Goal: Task Accomplishment & Management: Use online tool/utility

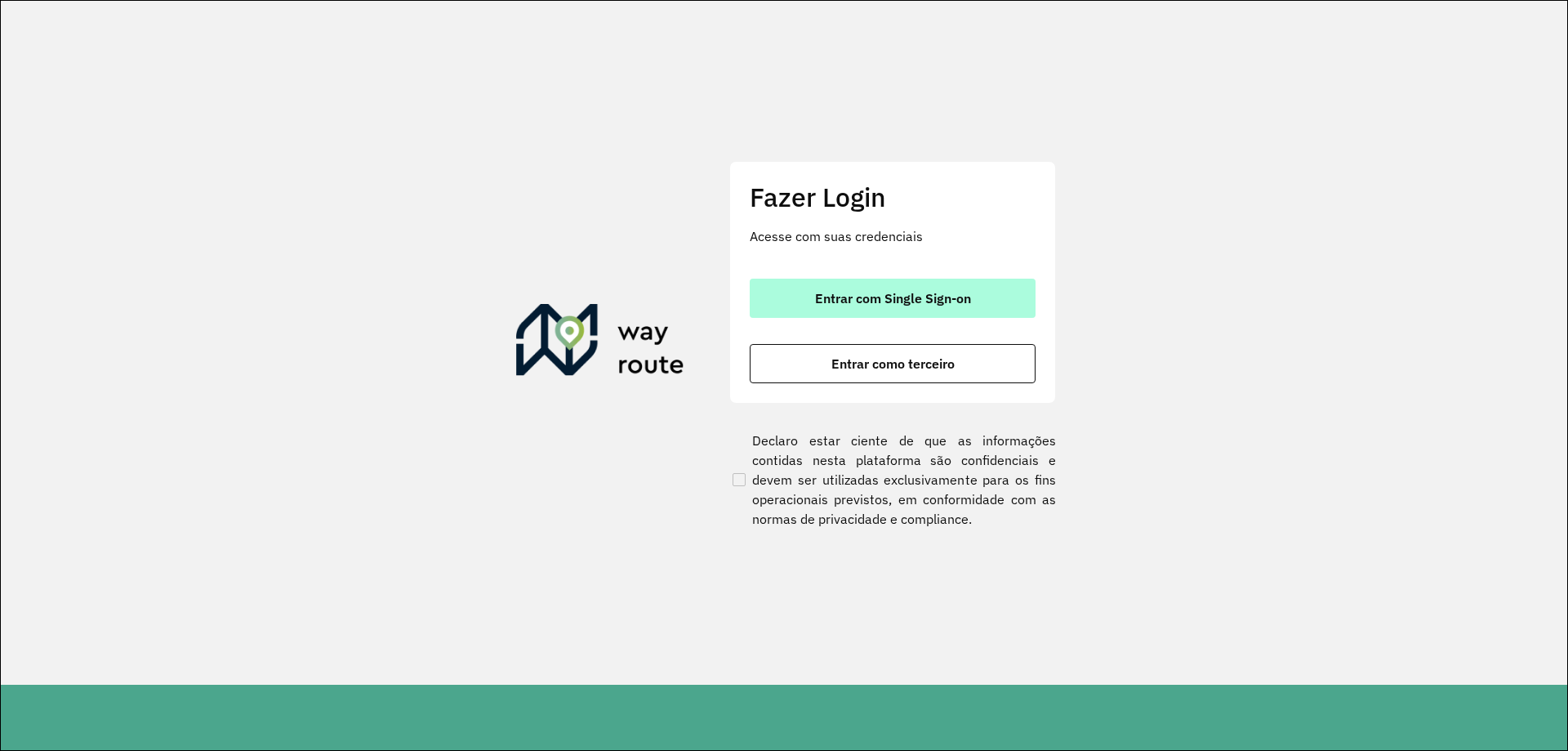
click at [953, 284] on button "Entrar com Single Sign-on" at bounding box center [893, 297] width 286 height 39
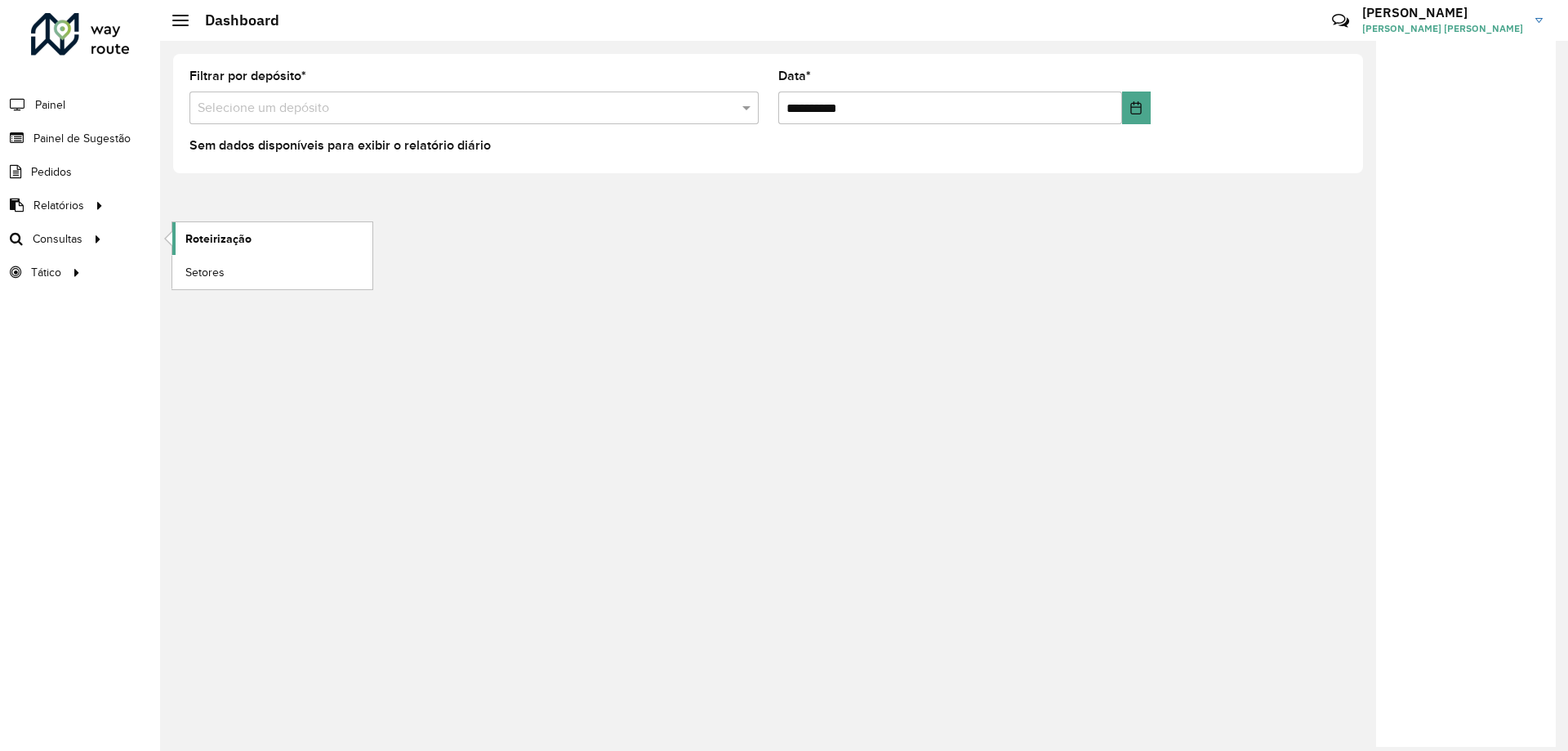
click at [196, 245] on span "Roteirização" at bounding box center [218, 239] width 66 height 17
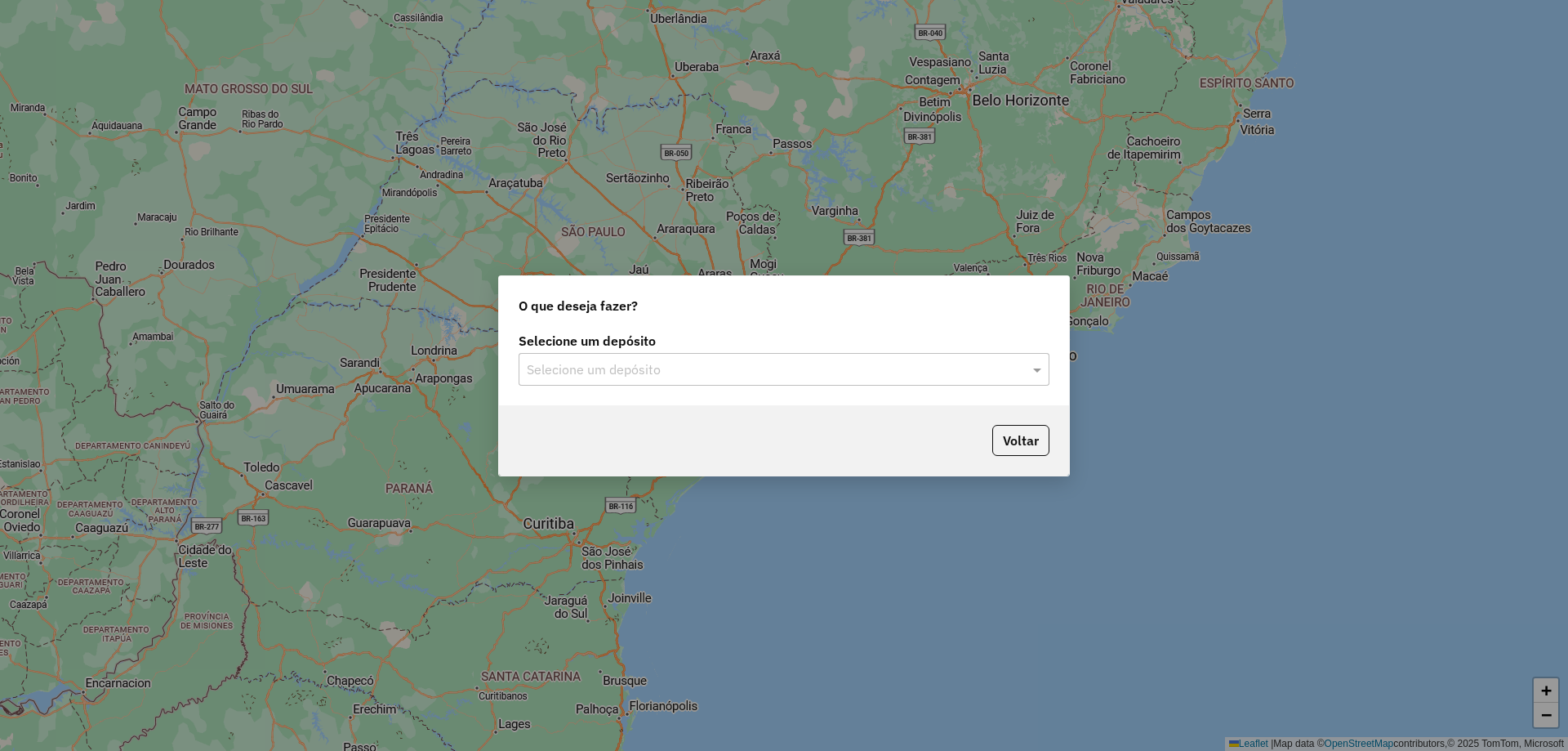
click at [823, 378] on input "text" at bounding box center [768, 370] width 482 height 20
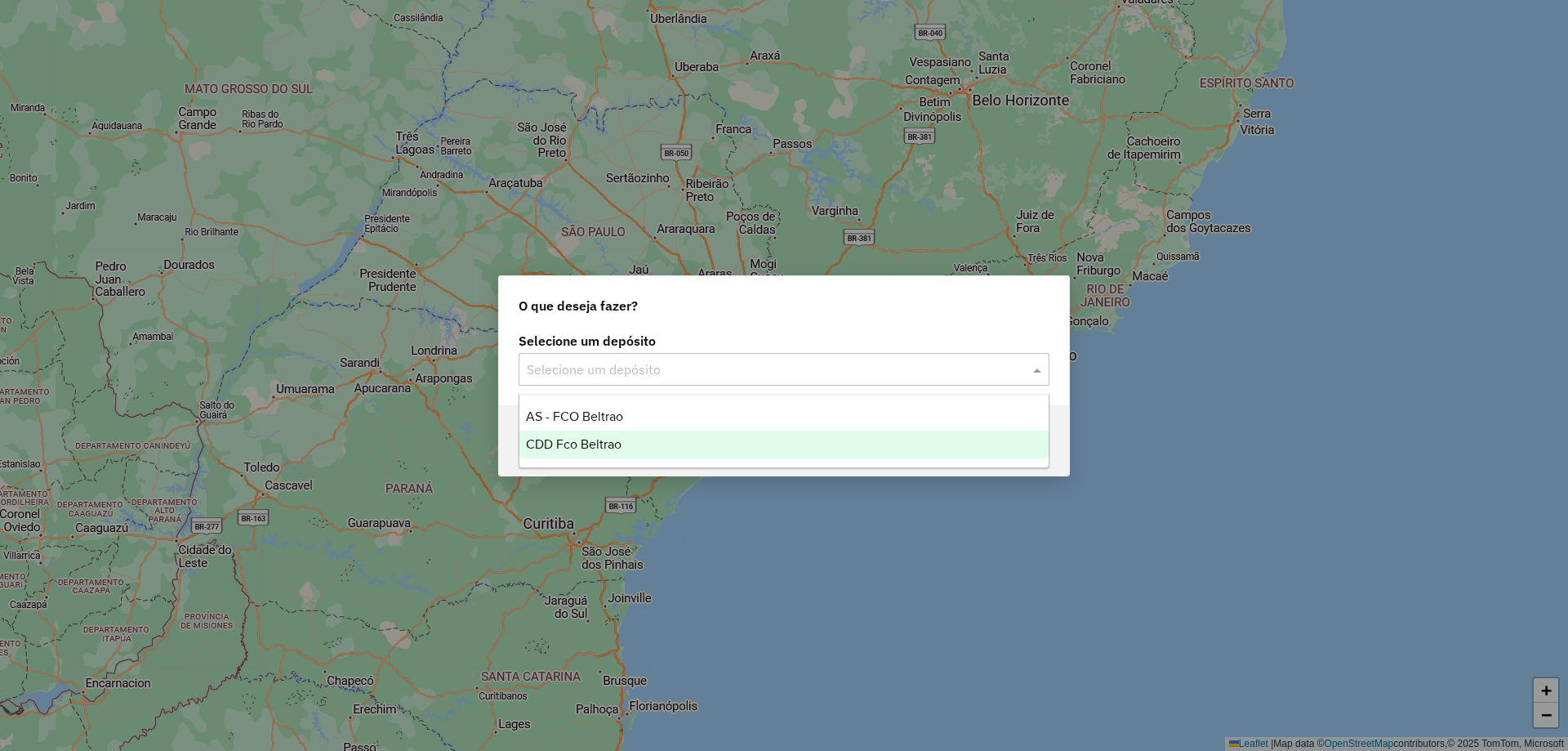
click at [649, 439] on div "CDD Fco Beltrao" at bounding box center [784, 445] width 530 height 28
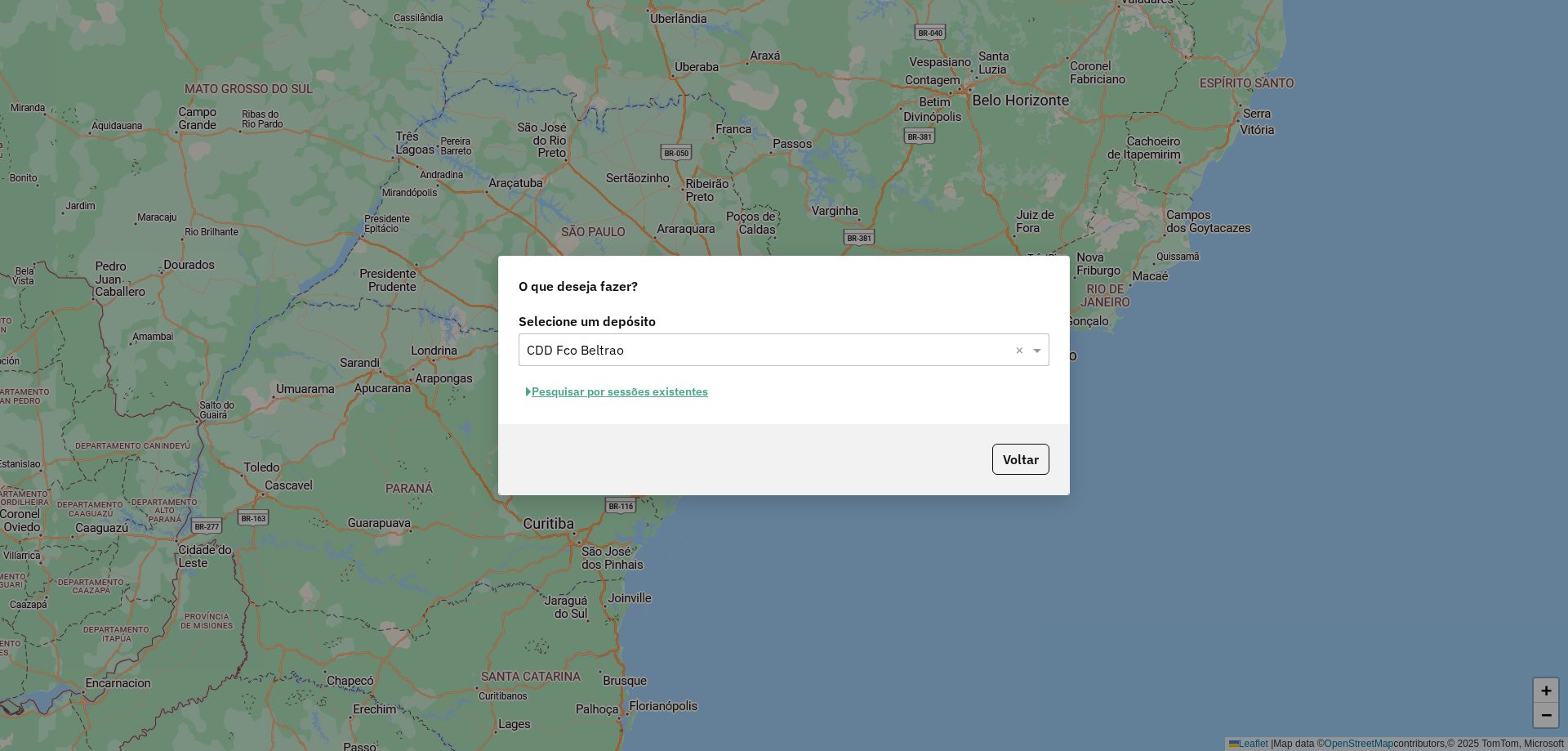
click at [687, 387] on button "Pesquisar por sessões existentes" at bounding box center [616, 391] width 197 height 25
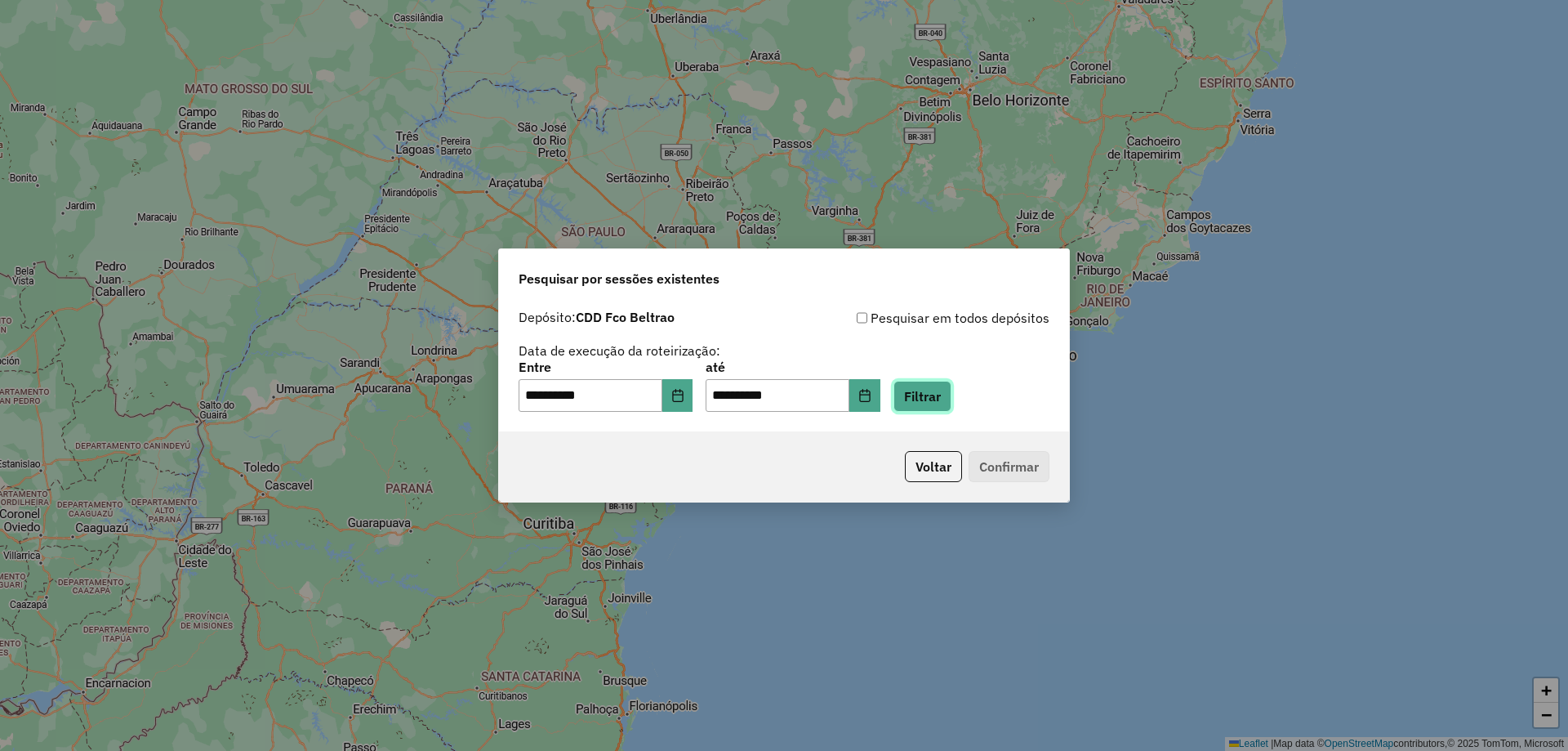
click at [930, 404] on button "Filtrar" at bounding box center [922, 396] width 58 height 31
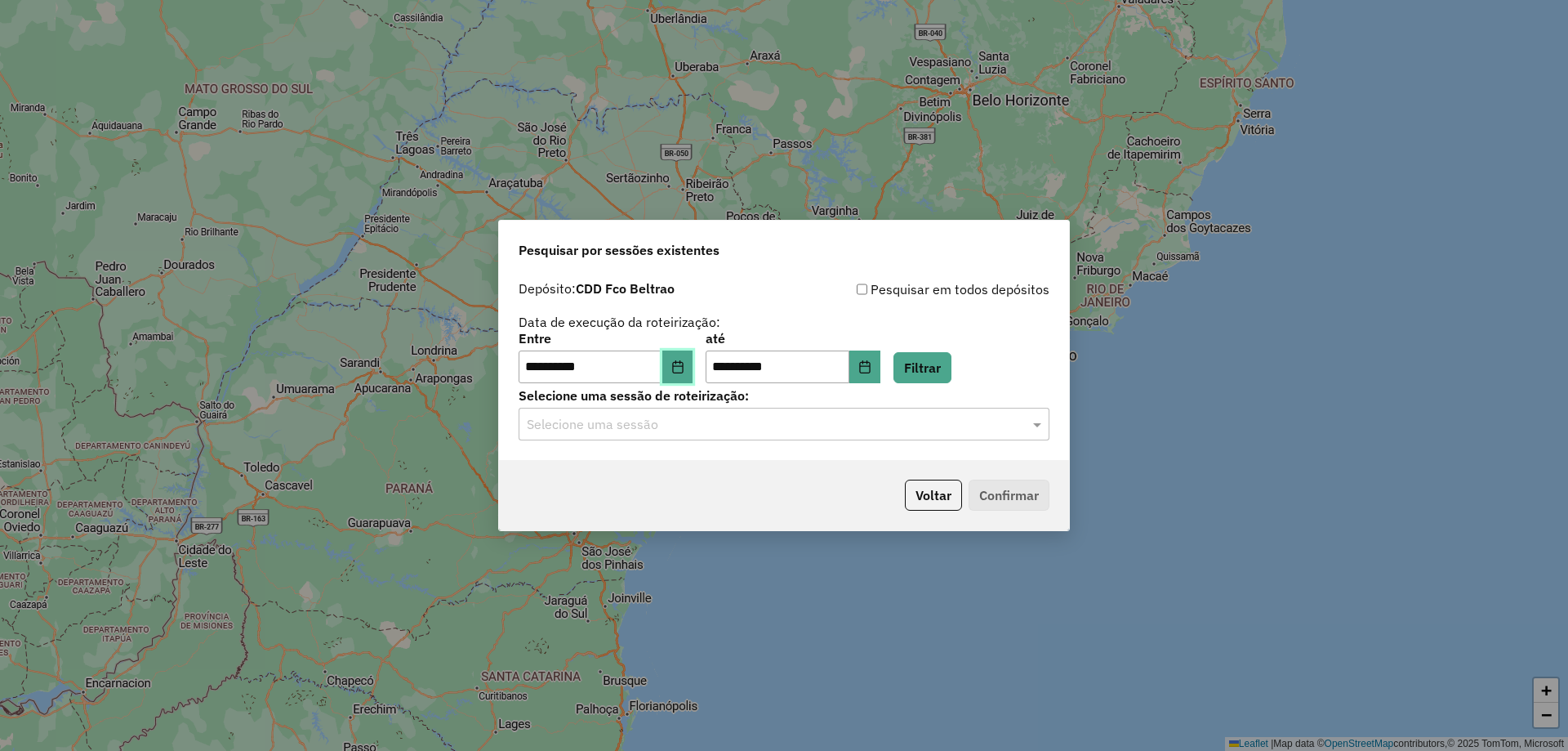
click at [678, 374] on button "Choose Date" at bounding box center [678, 367] width 31 height 33
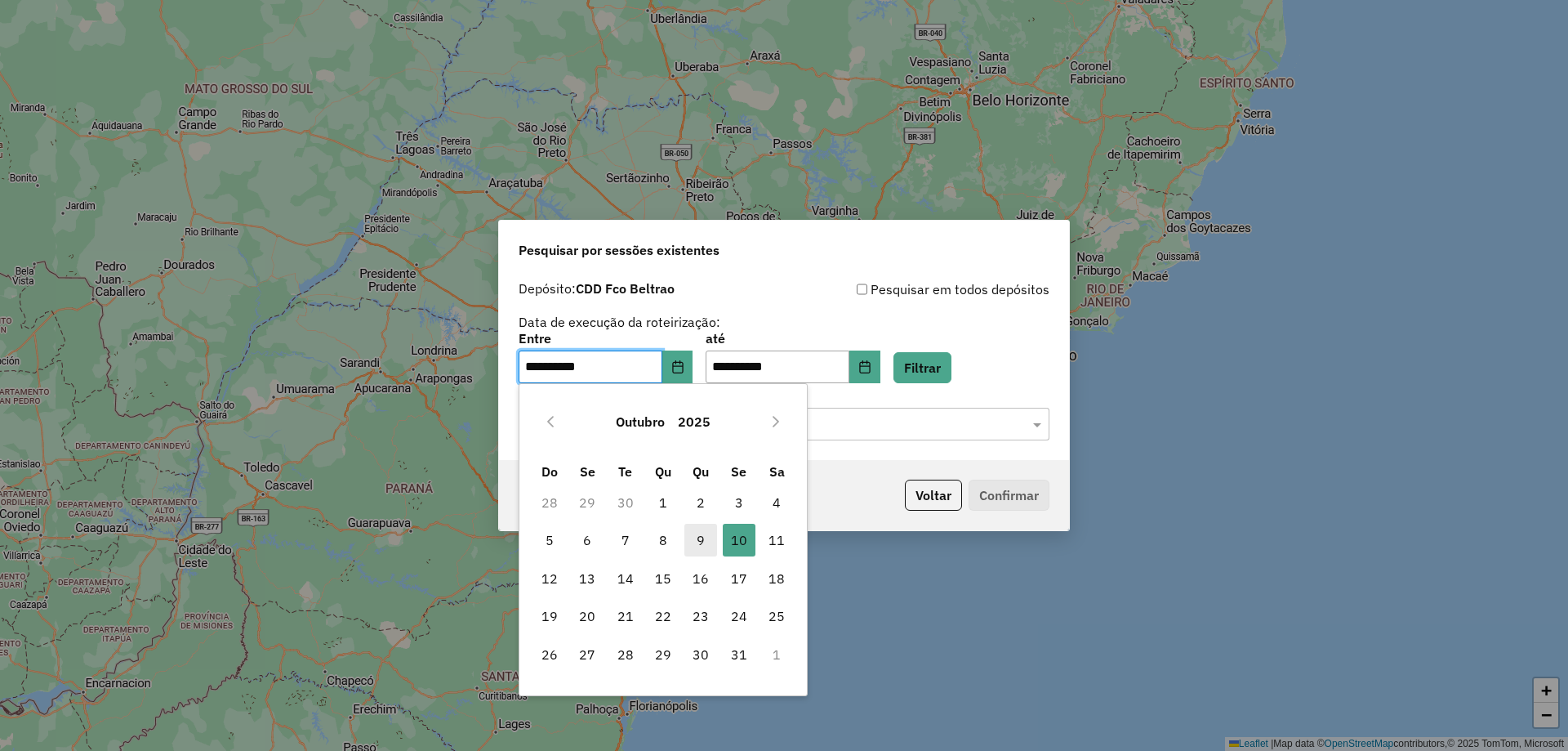
click at [700, 541] on span "9" at bounding box center [701, 540] width 33 height 33
type input "**********"
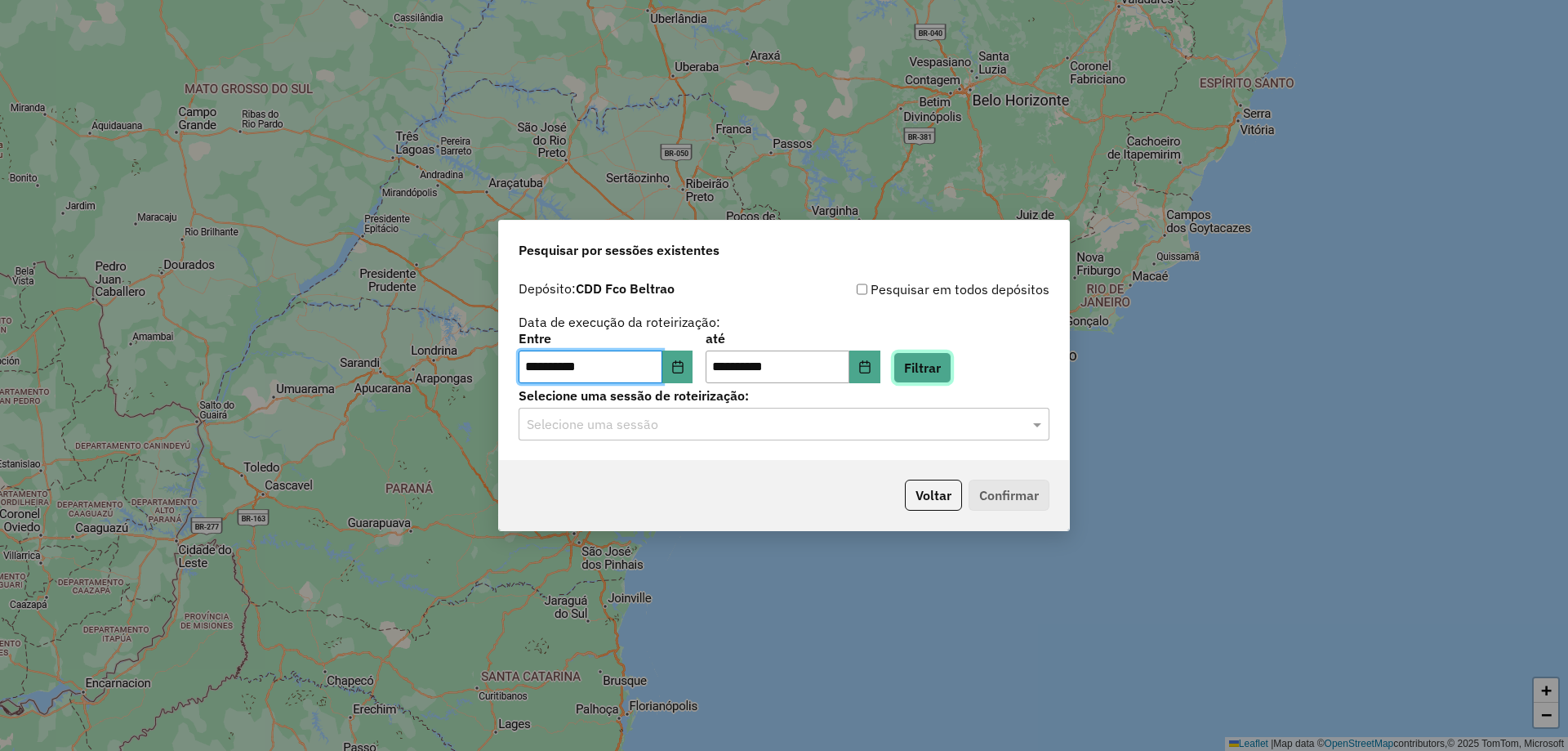
click at [940, 379] on button "Filtrar" at bounding box center [922, 368] width 58 height 31
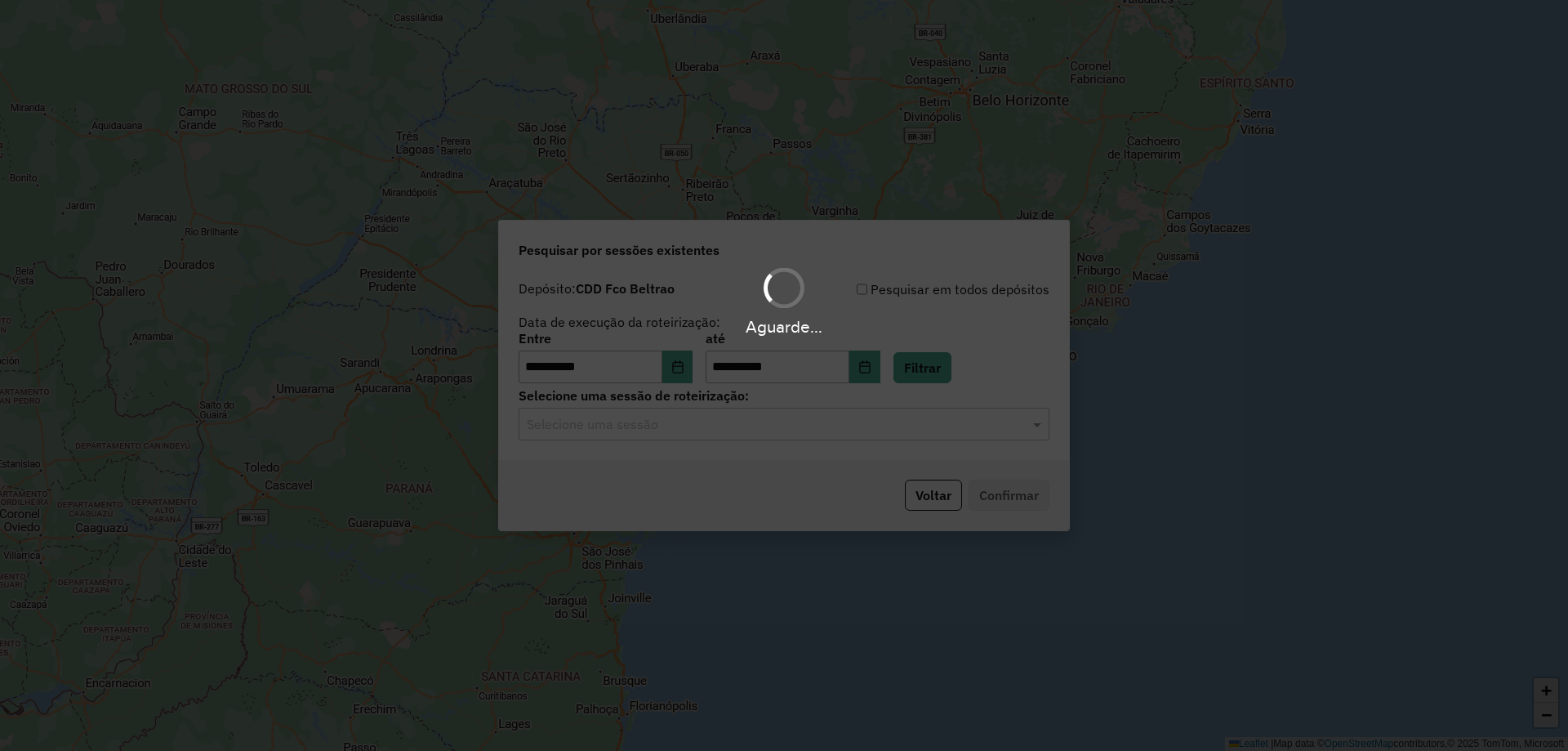
click at [779, 429] on div "Aguarde..." at bounding box center [784, 376] width 1568 height 751
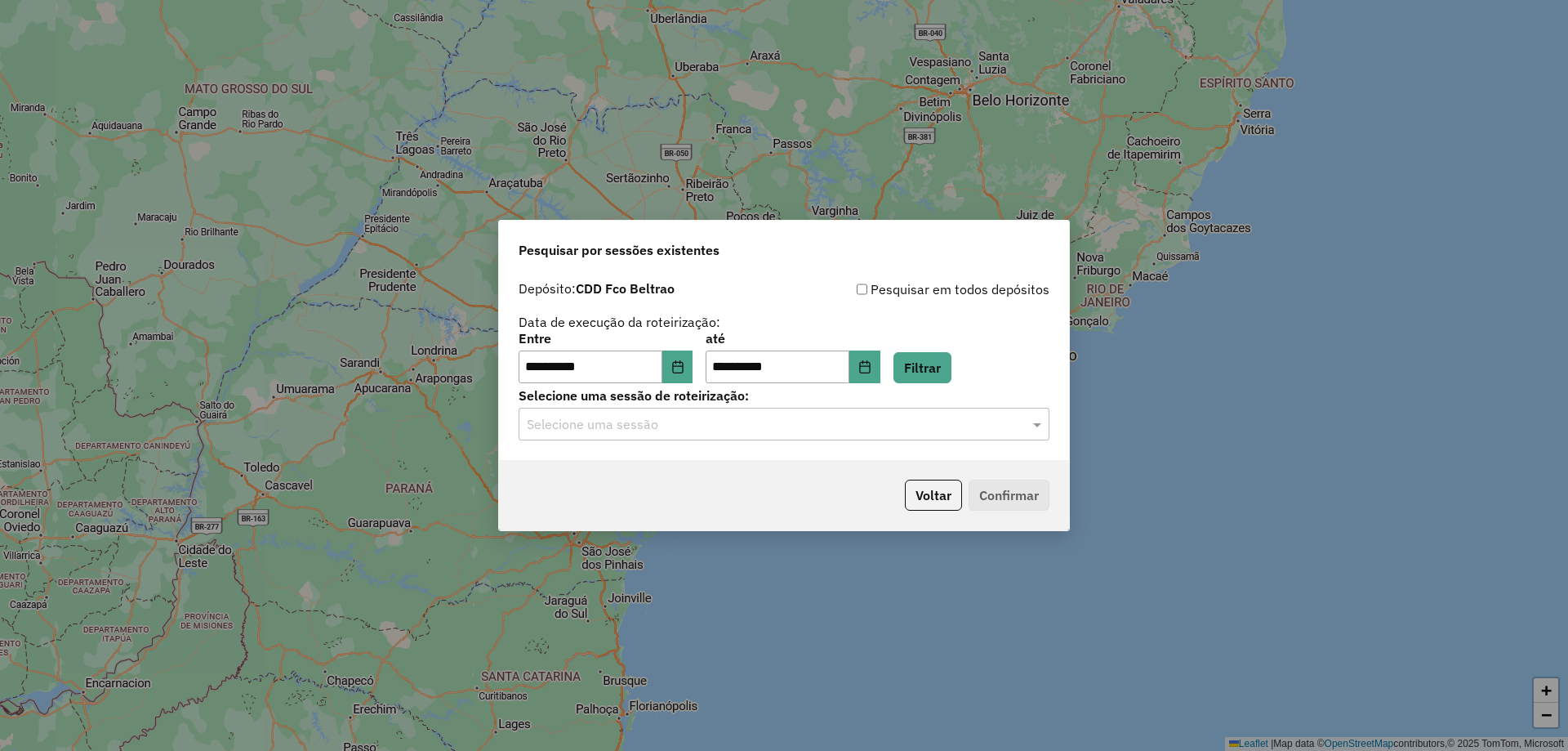
click at [779, 429] on input "text" at bounding box center [768, 425] width 482 height 20
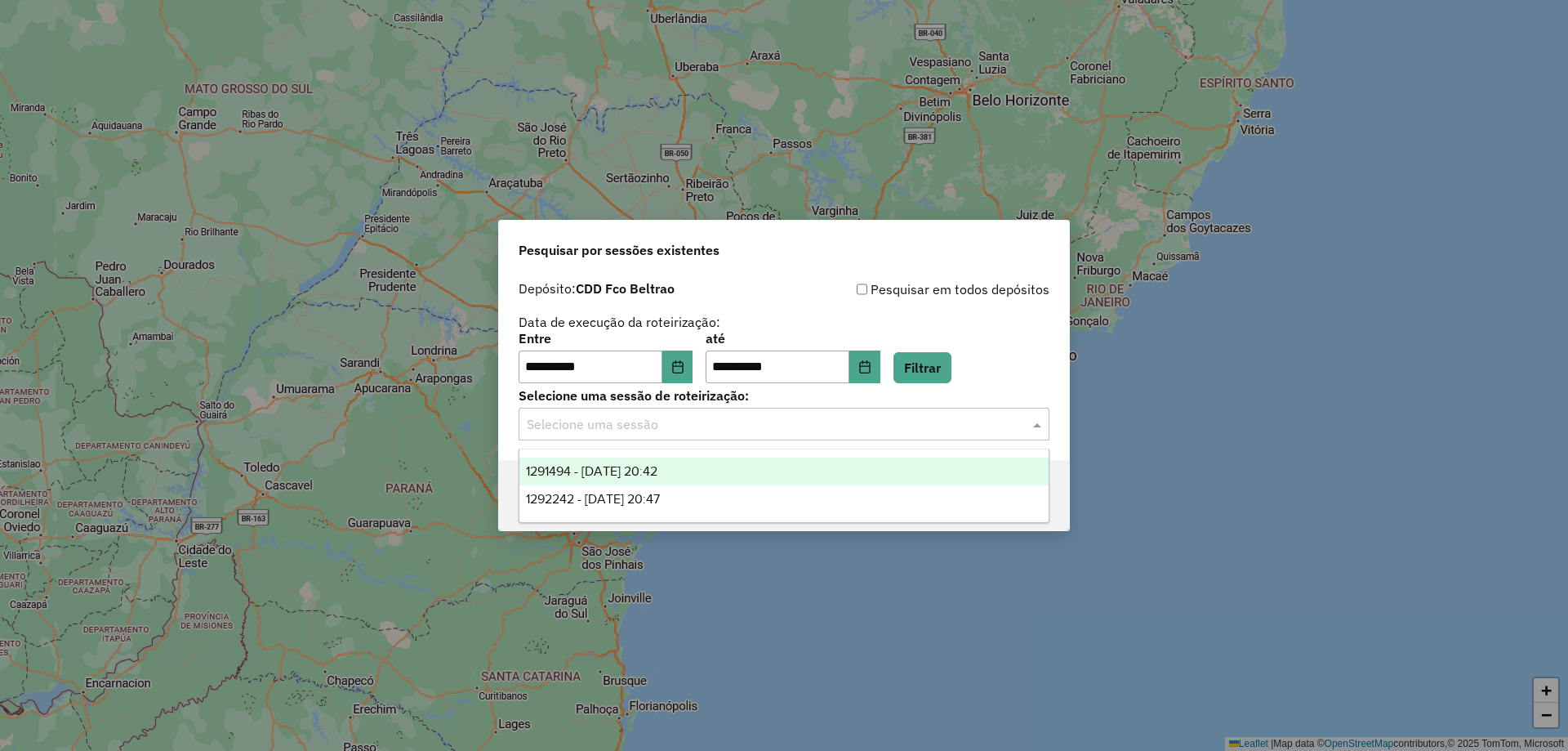
click at [746, 471] on div "1291494 - 09/10/2025 20:42" at bounding box center [784, 472] width 530 height 28
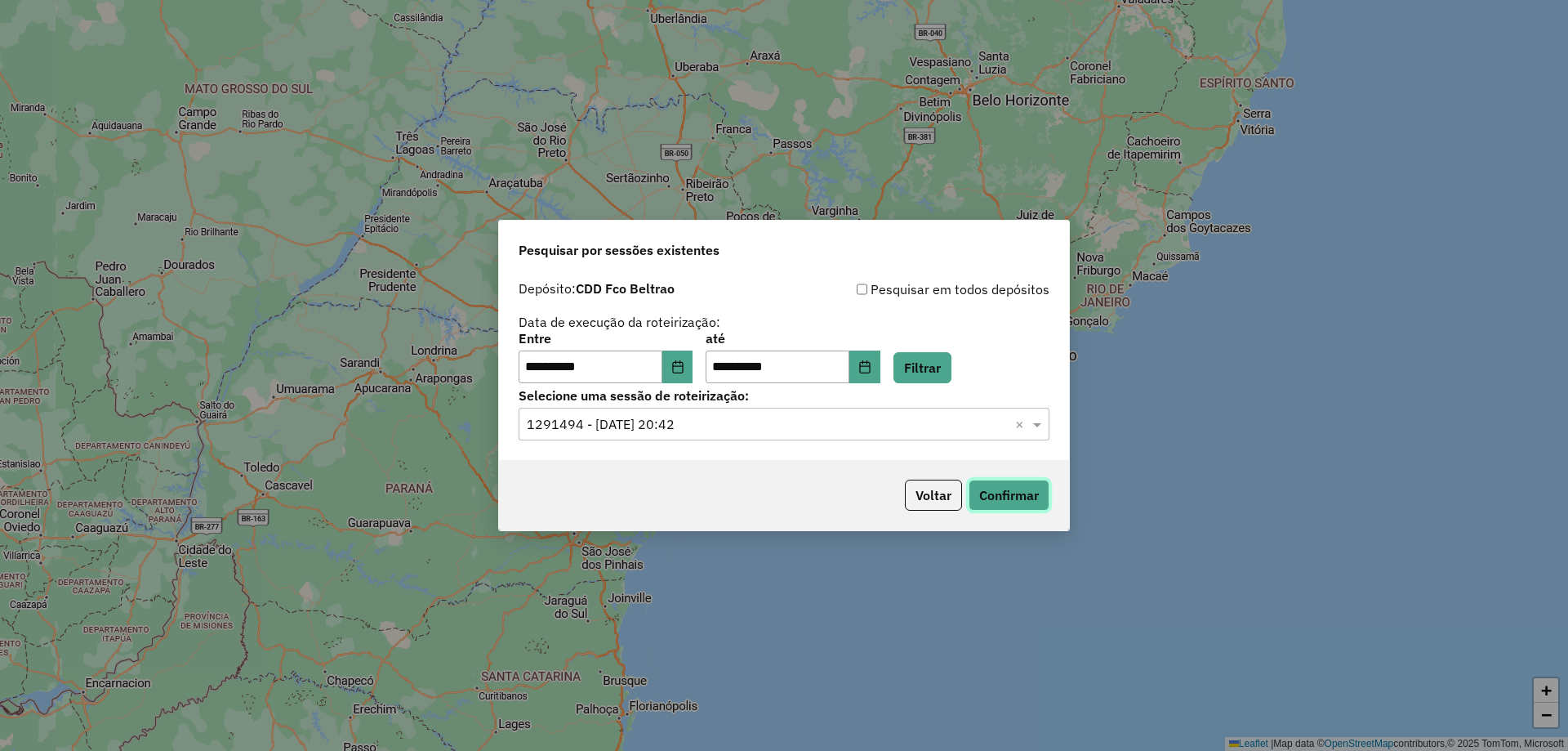
click at [992, 498] on button "Confirmar" at bounding box center [1009, 495] width 81 height 31
click at [751, 422] on input "text" at bounding box center [768, 425] width 482 height 20
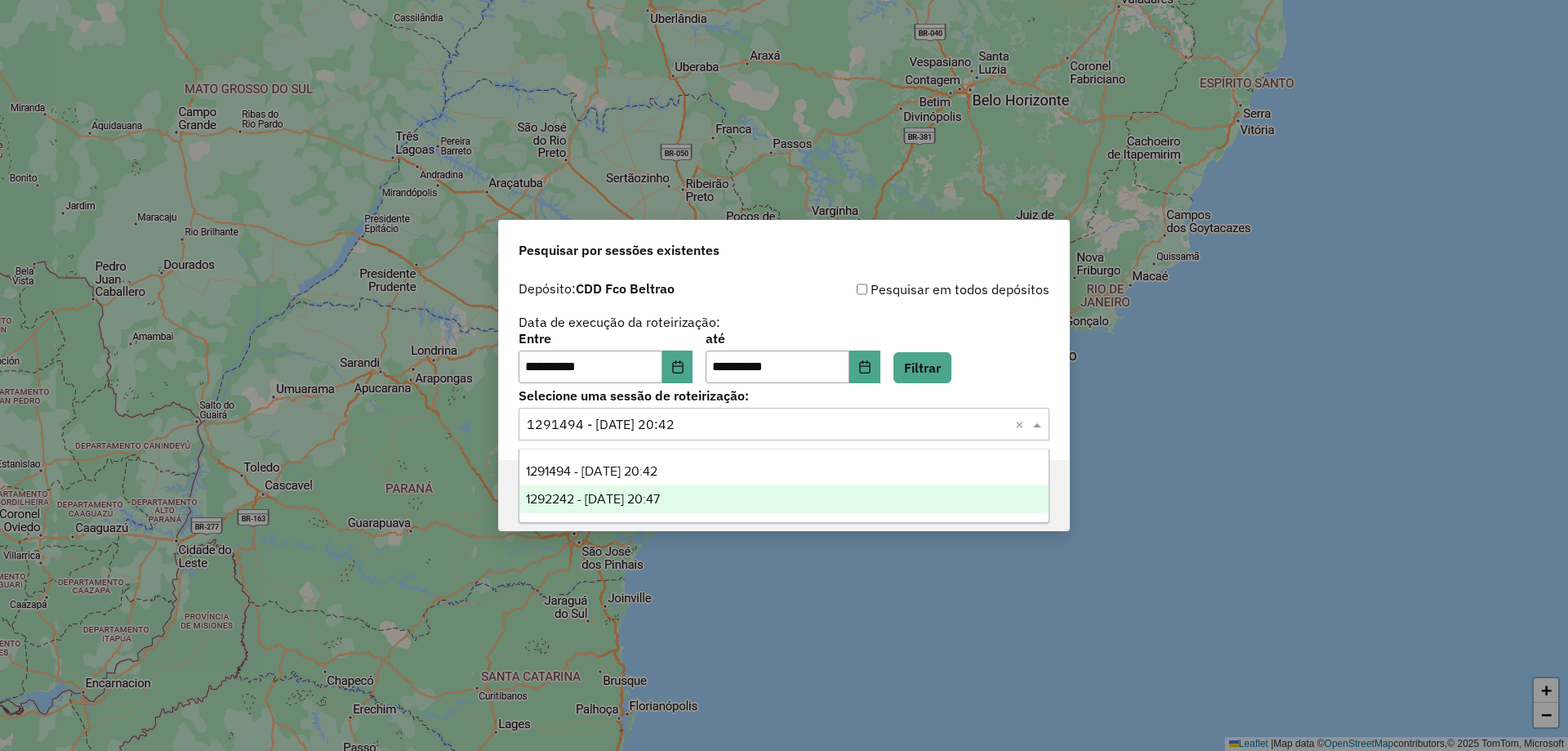
click at [659, 503] on span "1292242 - 10/10/2025 20:47" at bounding box center [593, 499] width 134 height 14
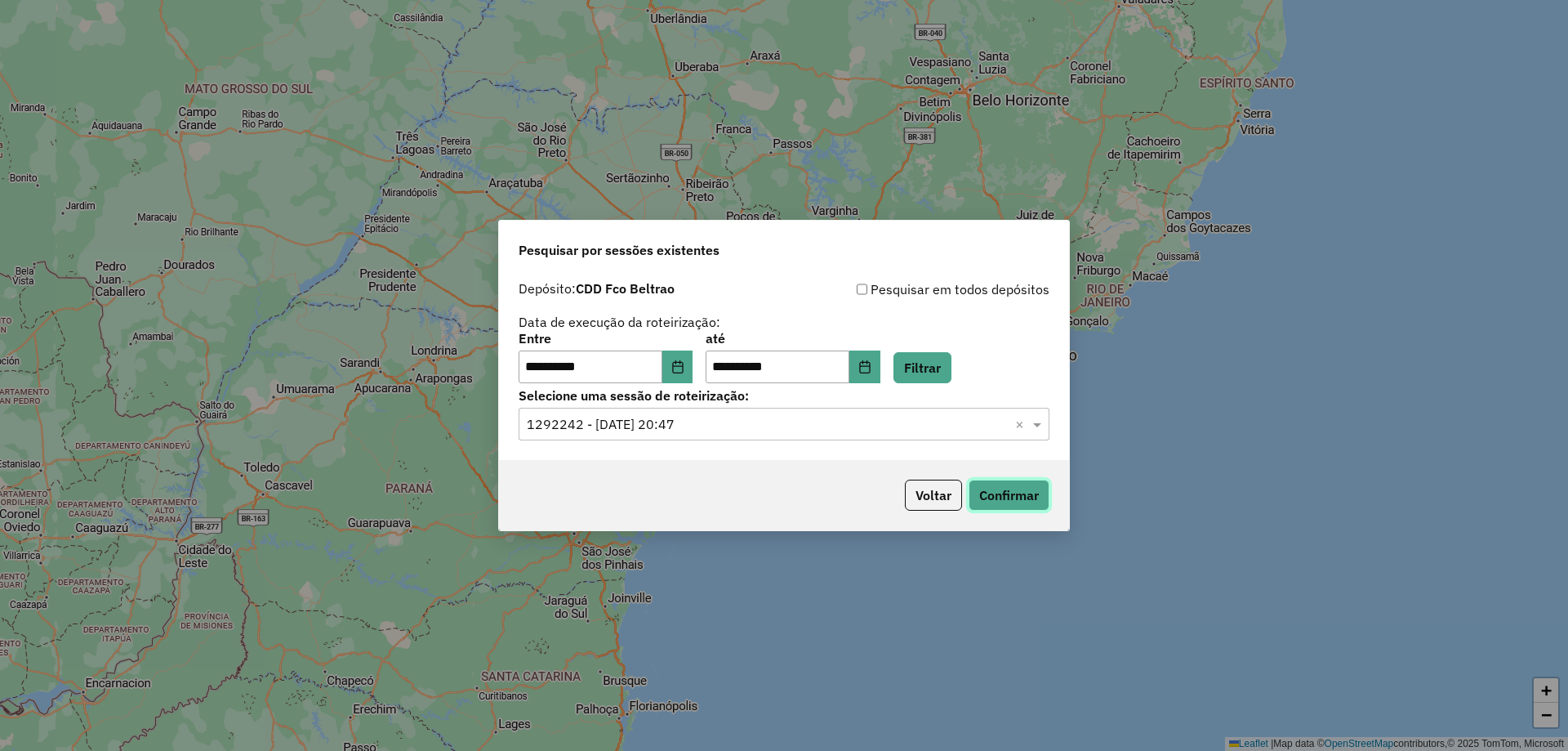
click at [1006, 503] on button "Confirmar" at bounding box center [1009, 495] width 81 height 31
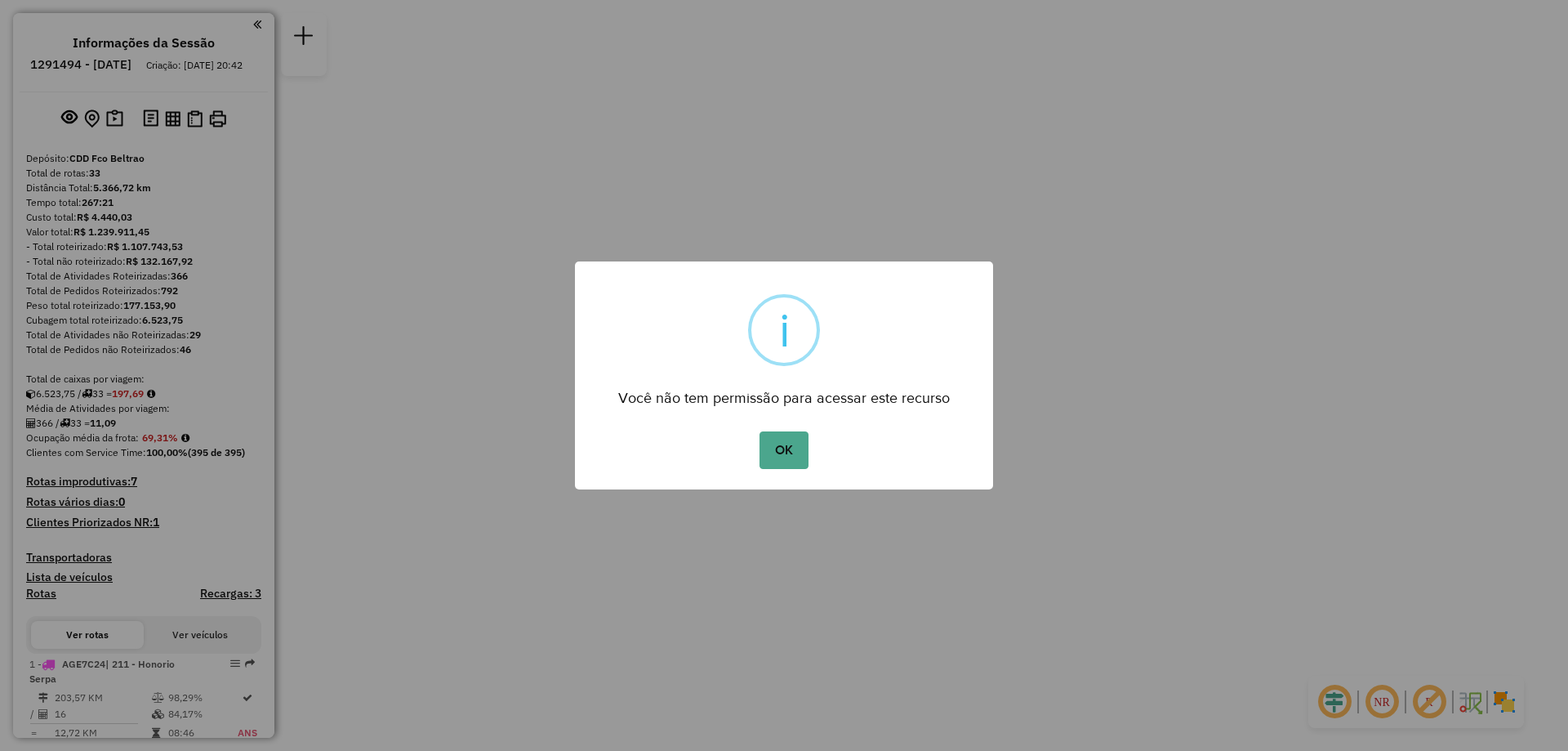
click at [787, 424] on div "× i Você não tem permissão para acessar este recurso OK No Cancel" at bounding box center [784, 376] width 418 height 228
click at [785, 435] on button "OK" at bounding box center [784, 450] width 49 height 37
click at [808, 446] on button "OK" at bounding box center [784, 450] width 49 height 37
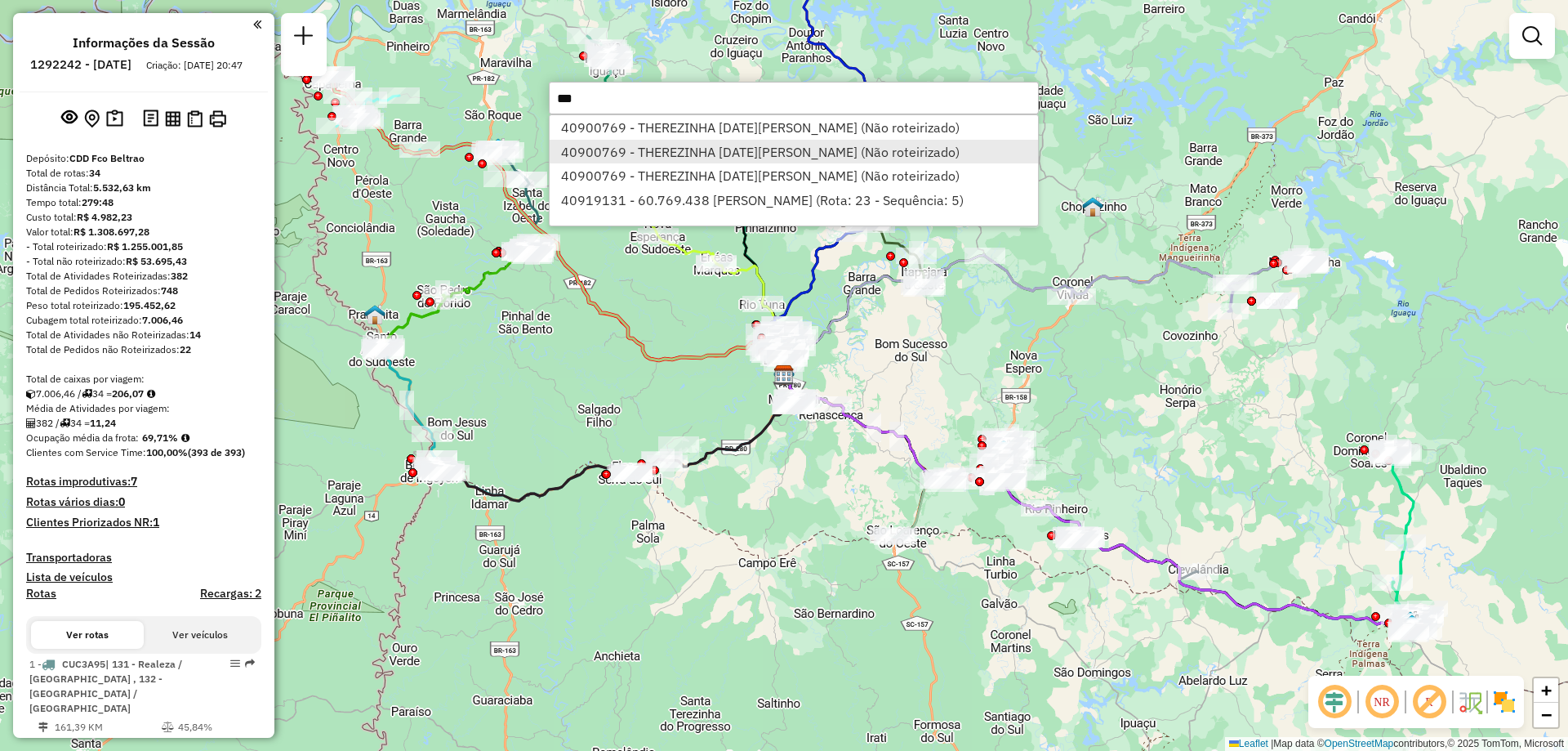
type input "***"
click at [812, 149] on li "40900769 - THEREZINHA LUCIA MAR (Não roteirizado)" at bounding box center [794, 152] width 489 height 24
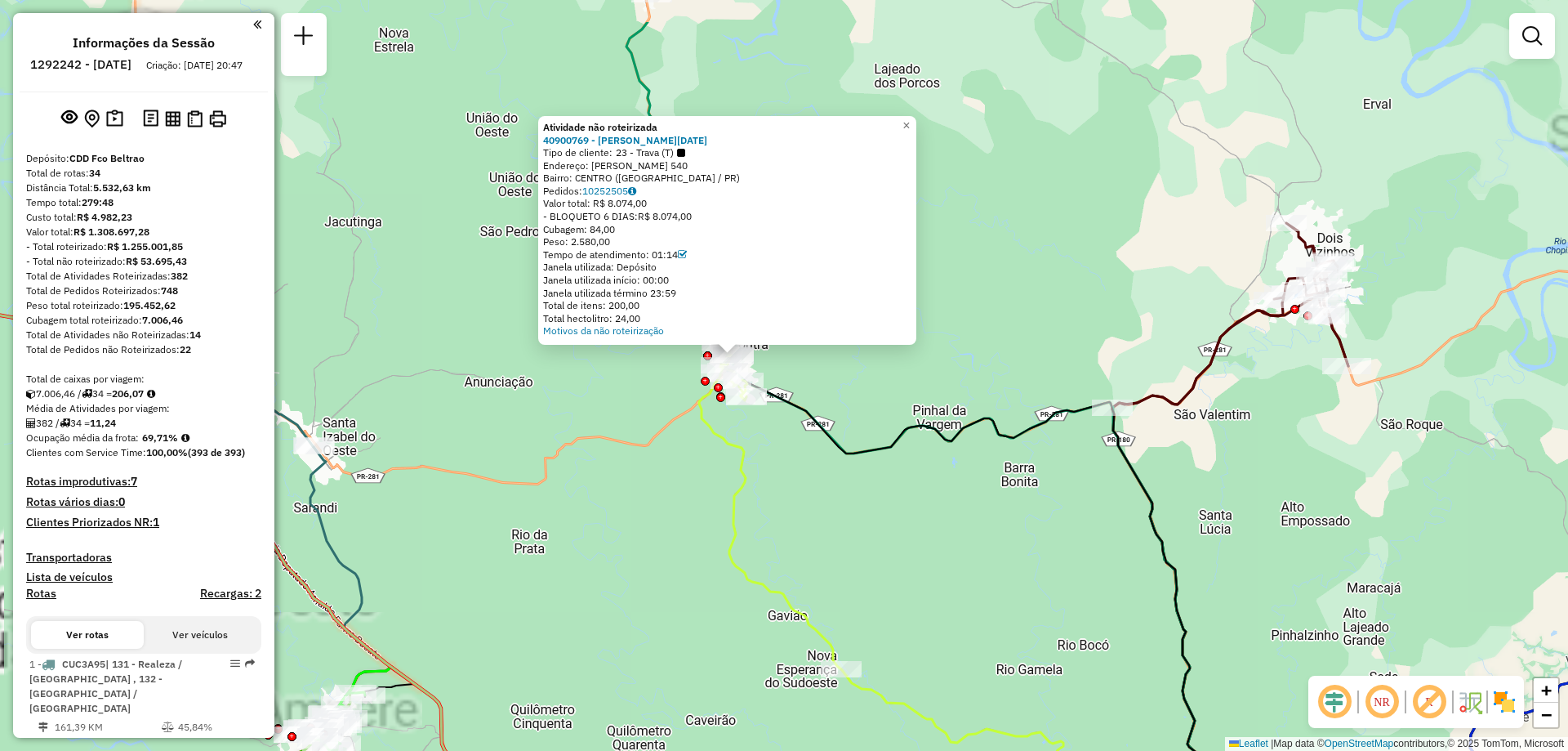
drag, startPoint x: 767, startPoint y: 432, endPoint x: 793, endPoint y: 468, distance: 44.4
click at [793, 468] on div "Atividade não roteirizada 40900769 - THEREZINHA LUCIA MAR Tipo de cliente: 23 -…" at bounding box center [784, 376] width 1568 height 751
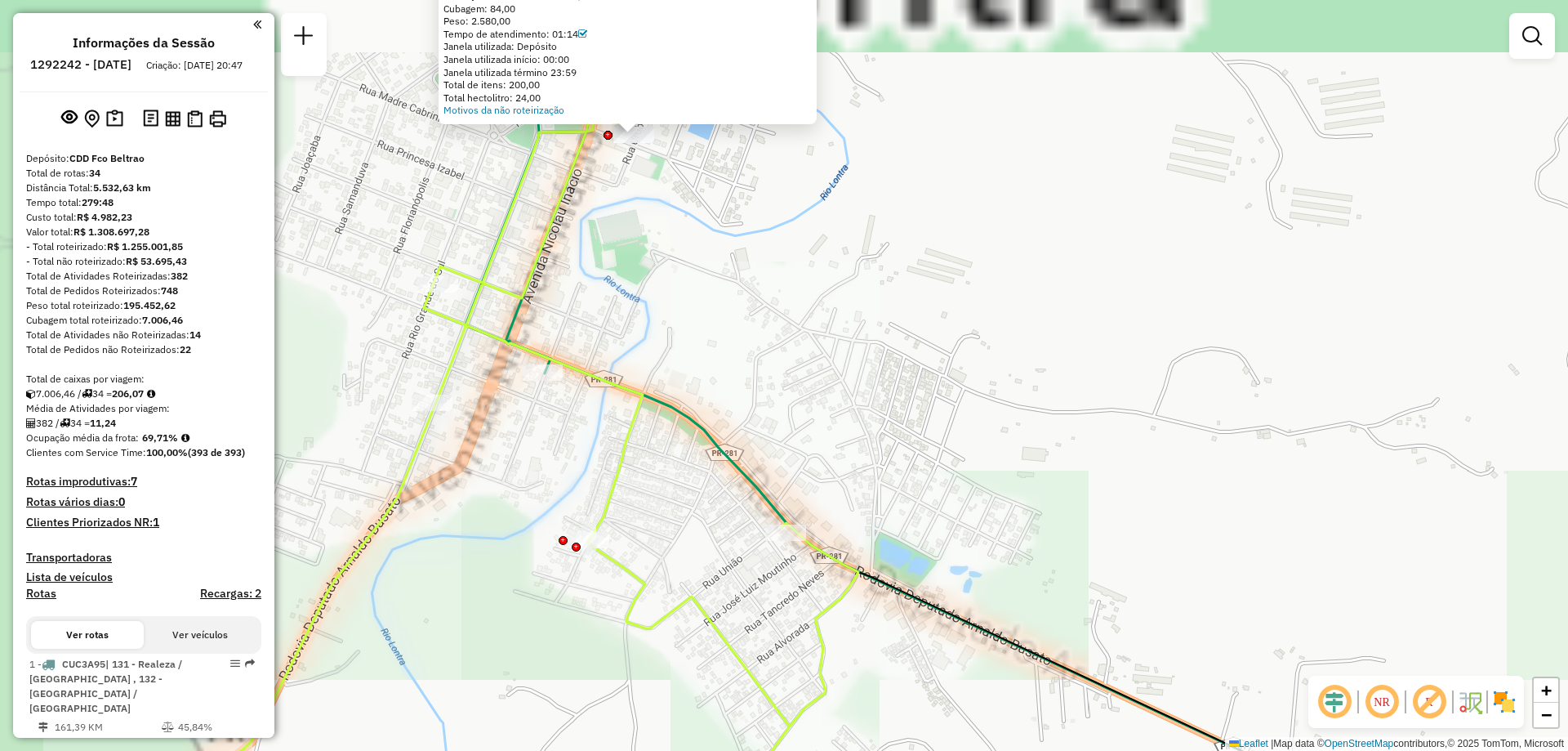
drag, startPoint x: 628, startPoint y: 269, endPoint x: 889, endPoint y: 538, distance: 374.8
click at [900, 543] on div "Atividade não roteirizada 40900769 - THEREZINHA LUCIA MAR Tipo de cliente: 23 -…" at bounding box center [784, 376] width 1568 height 751
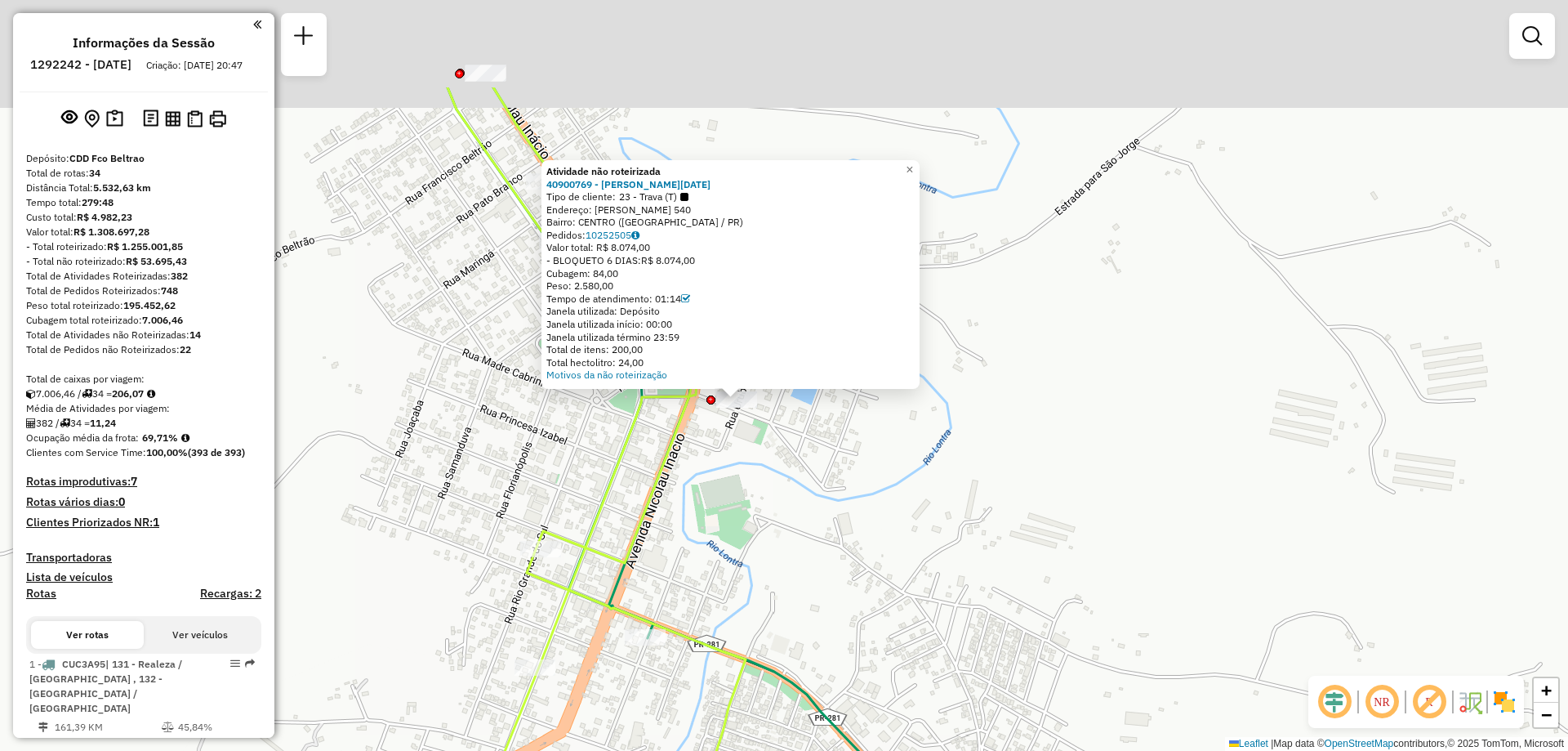
drag, startPoint x: 784, startPoint y: 333, endPoint x: 788, endPoint y: 447, distance: 114.1
click at [788, 447] on div "Atividade não roteirizada 40900769 - THEREZINHA LUCIA MAR Tipo de cliente: 23 -…" at bounding box center [784, 376] width 1568 height 751
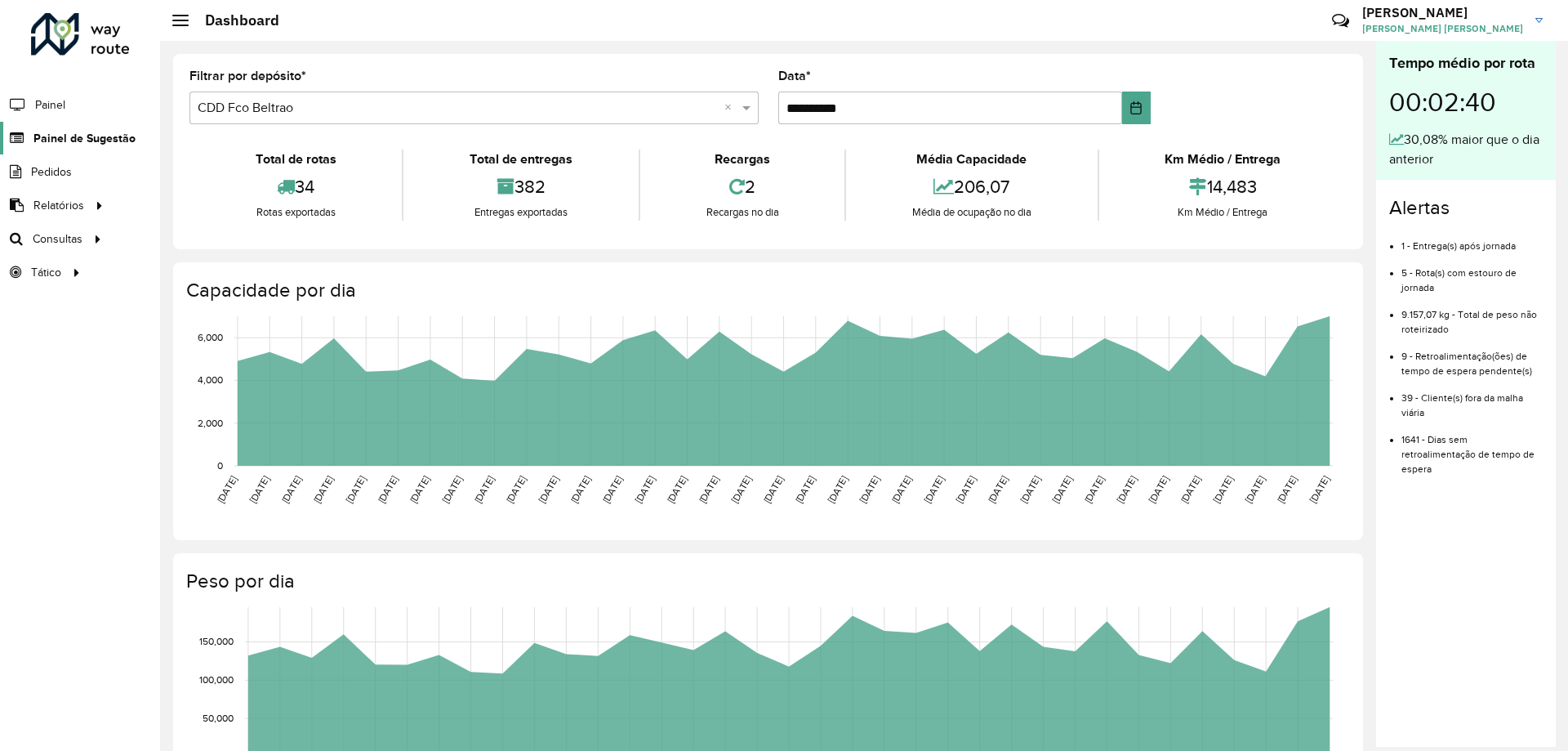
click at [114, 141] on span "Painel de Sugestão" at bounding box center [85, 139] width 102 height 17
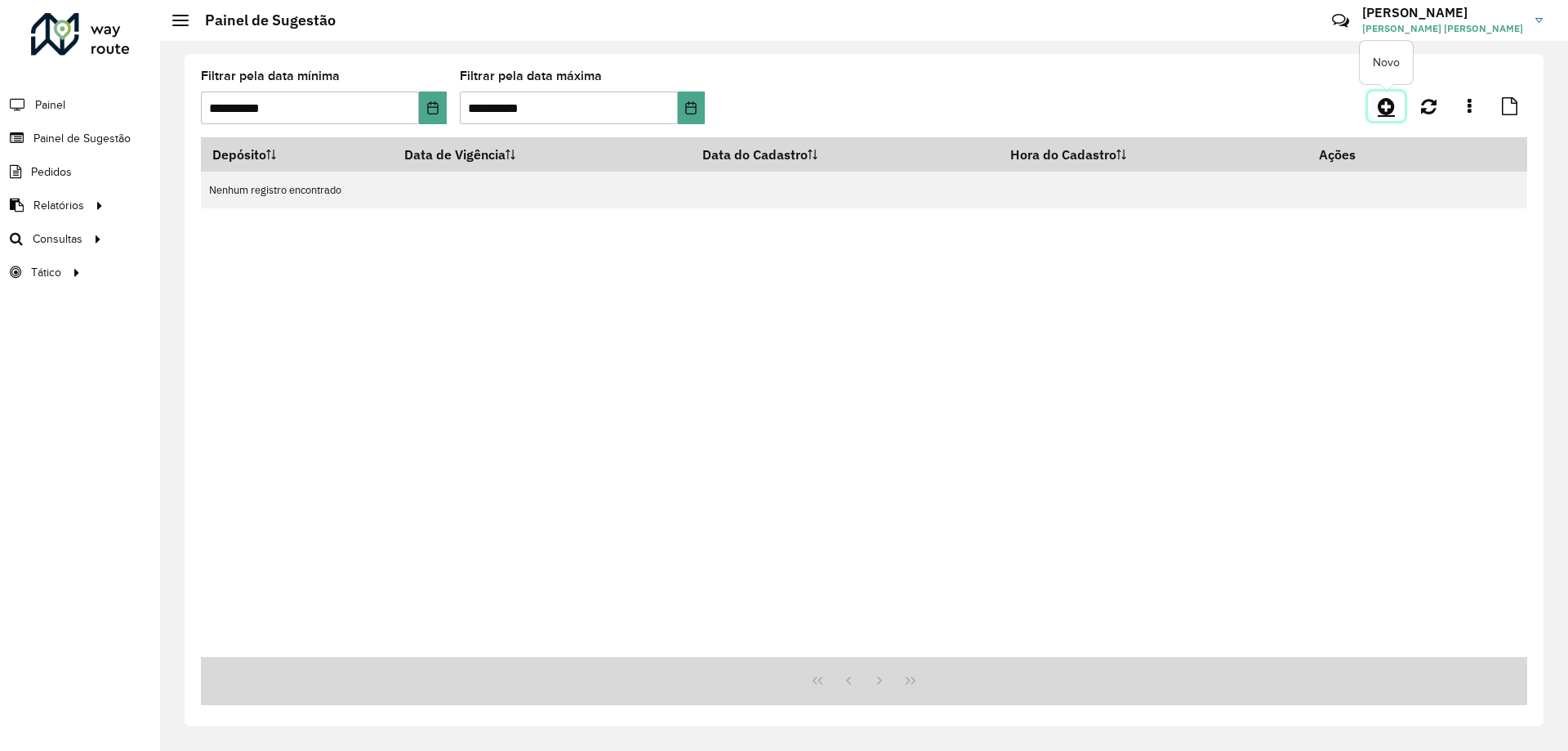
click at [1389, 105] on icon at bounding box center [1387, 106] width 17 height 20
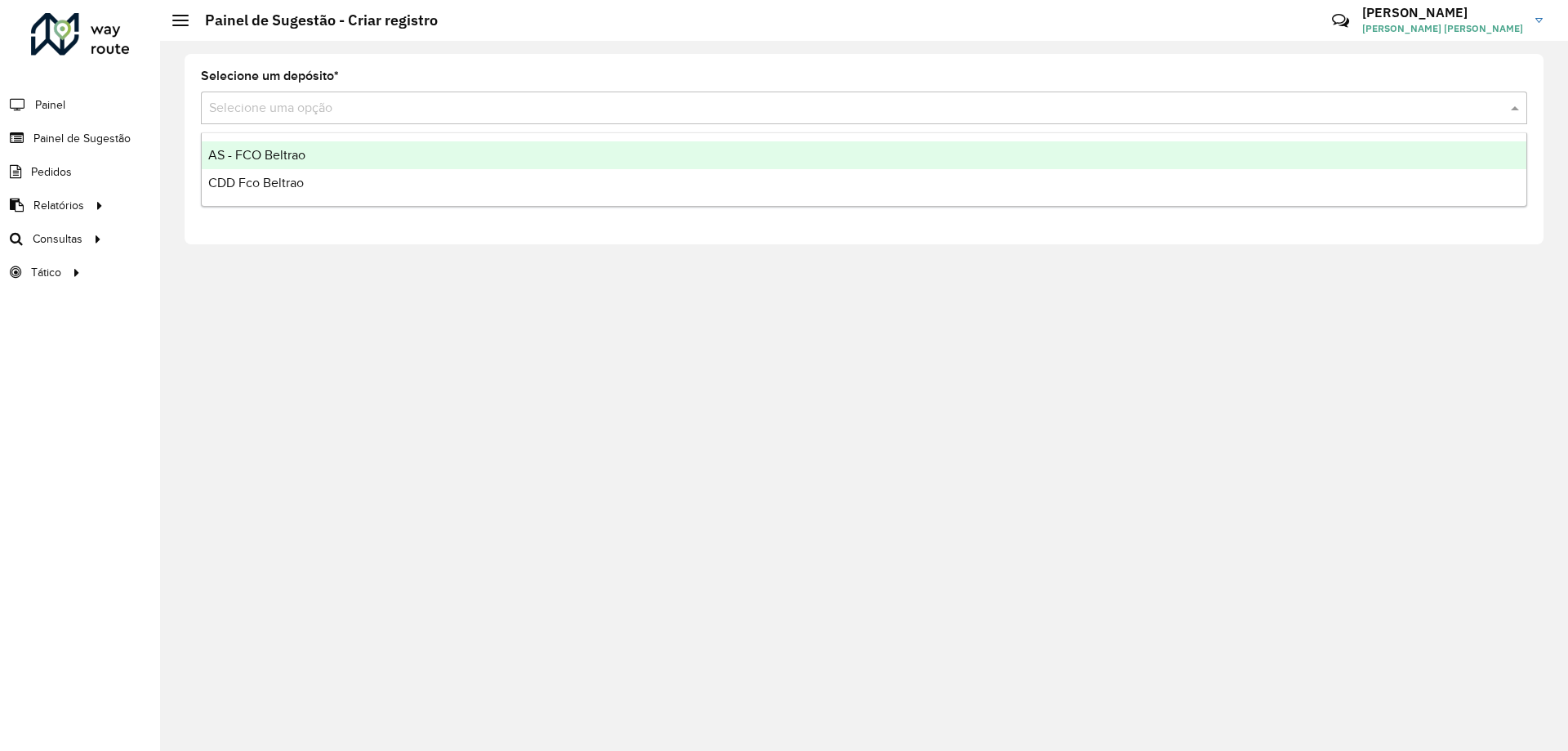
click at [560, 117] on input "text" at bounding box center [848, 108] width 1278 height 20
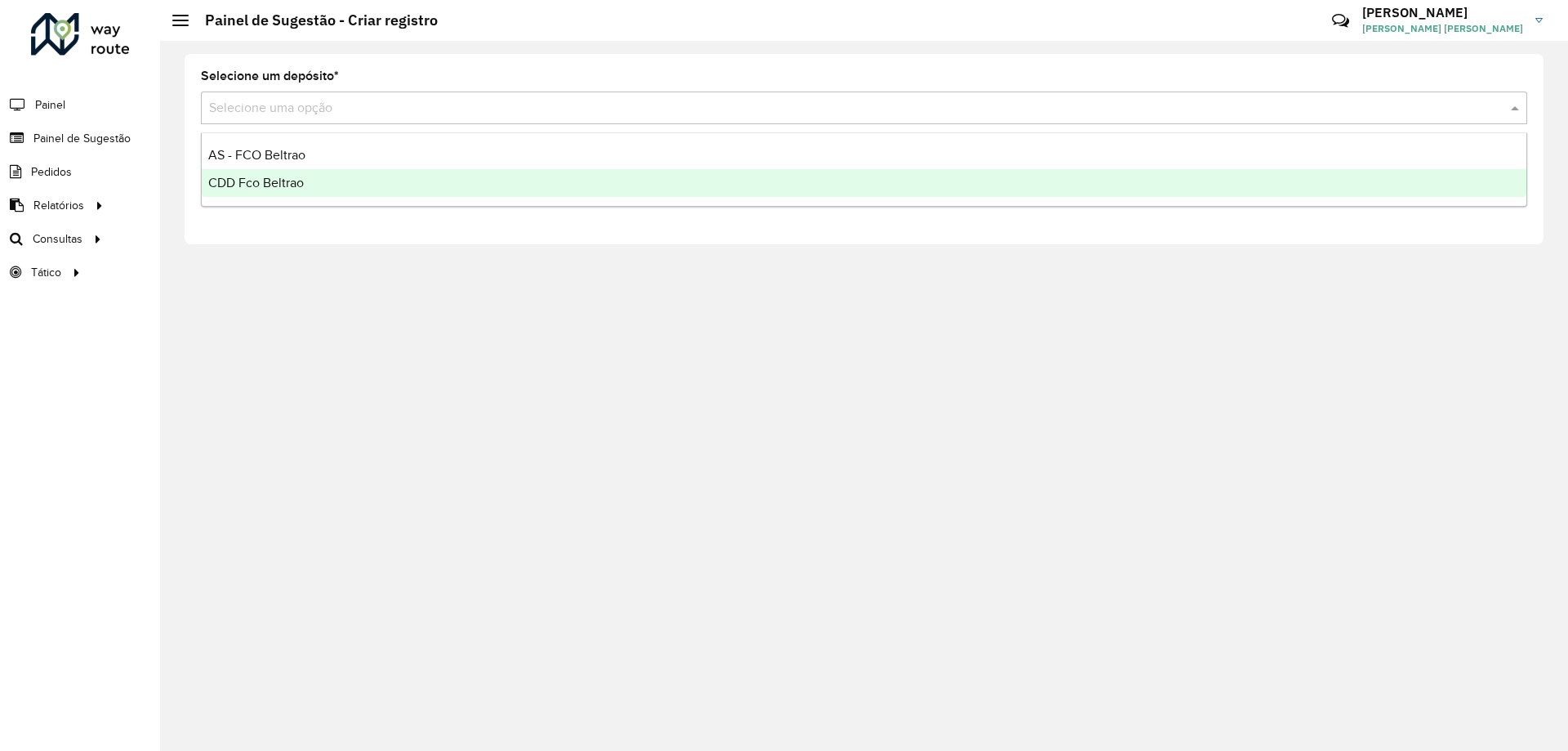
click at [428, 184] on div "CDD Fco Beltrao" at bounding box center [864, 183] width 1324 height 28
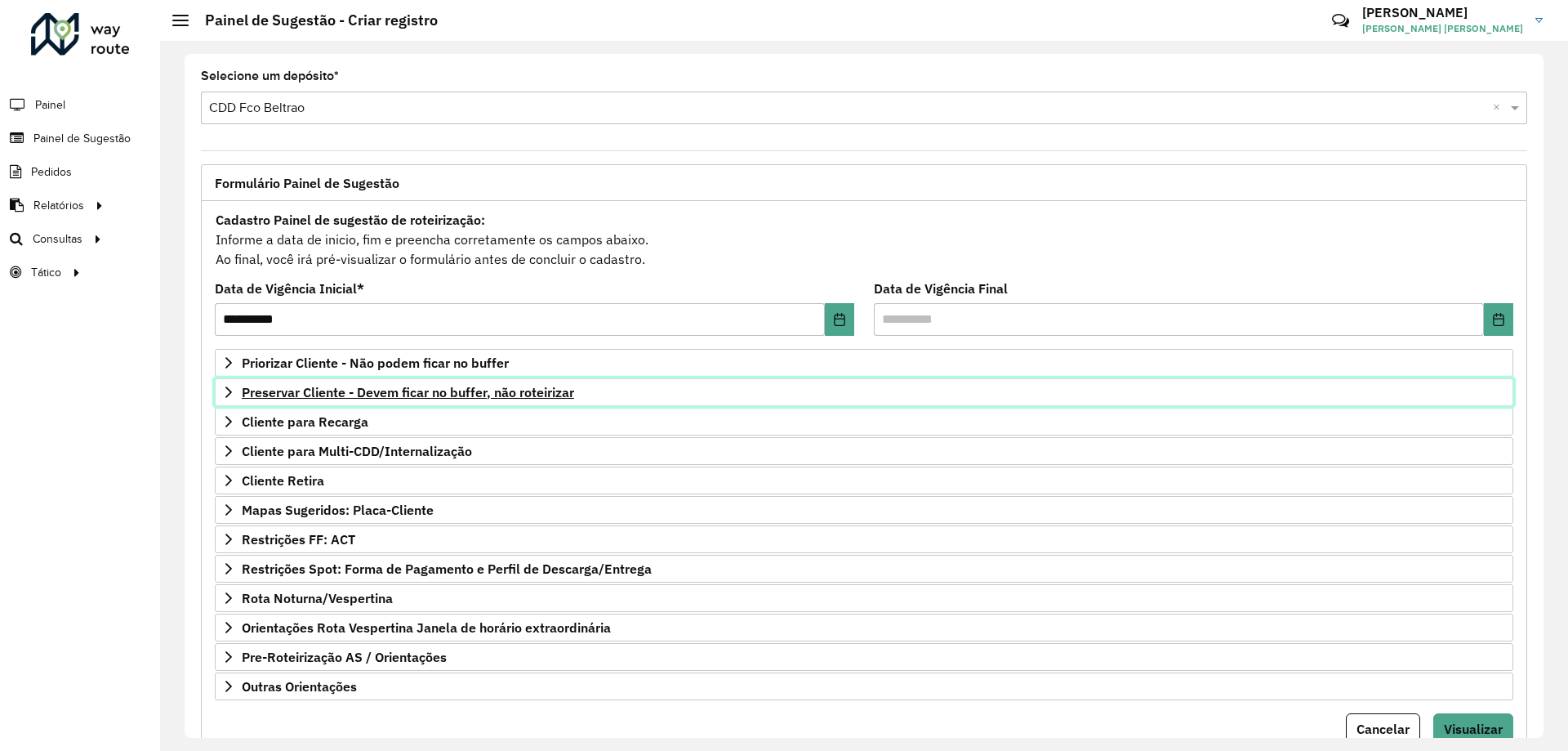
click at [433, 389] on span "Preservar Cliente - Devem ficar no buffer, não roteirizar" at bounding box center [408, 392] width 333 height 13
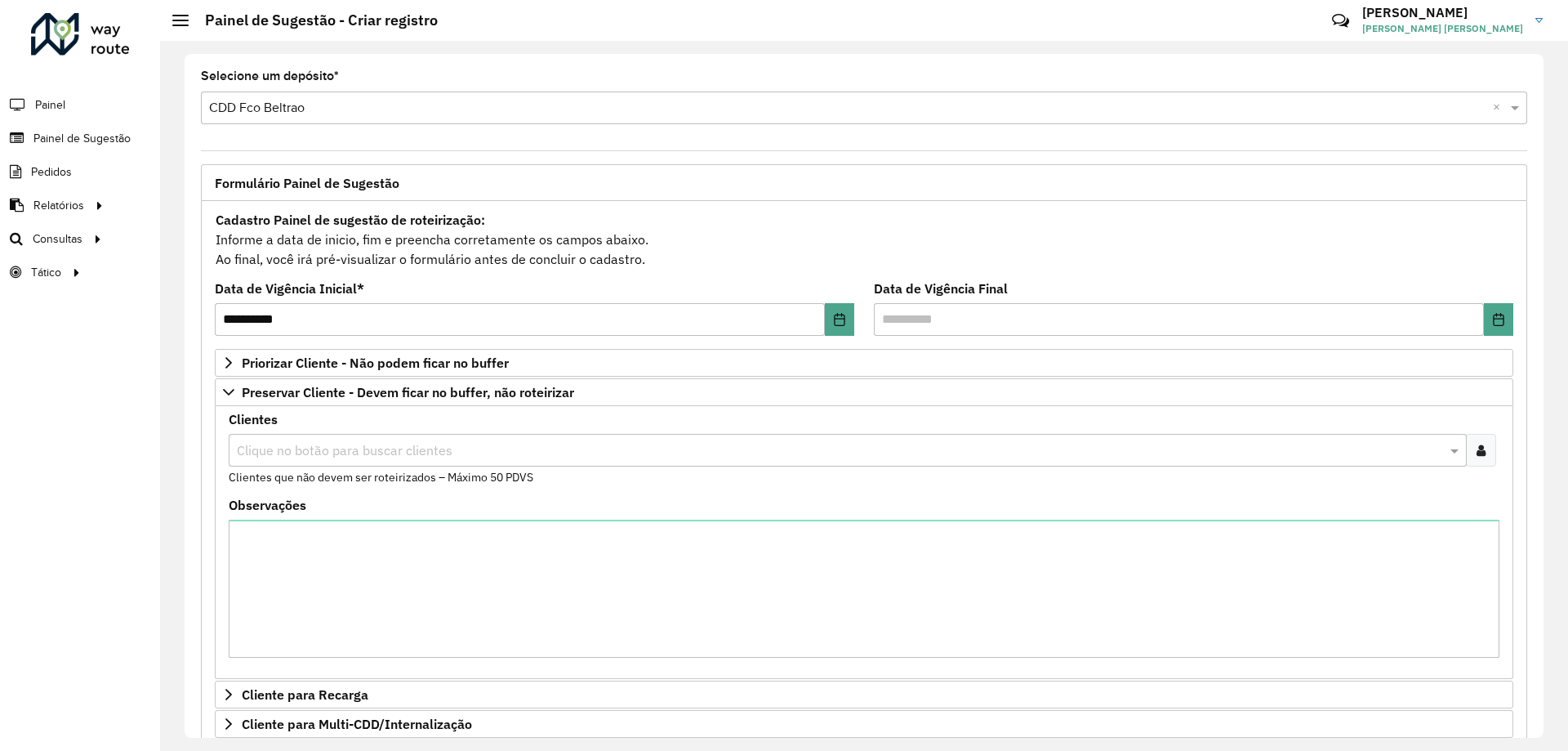
click at [352, 449] on input "text" at bounding box center [840, 451] width 1213 height 20
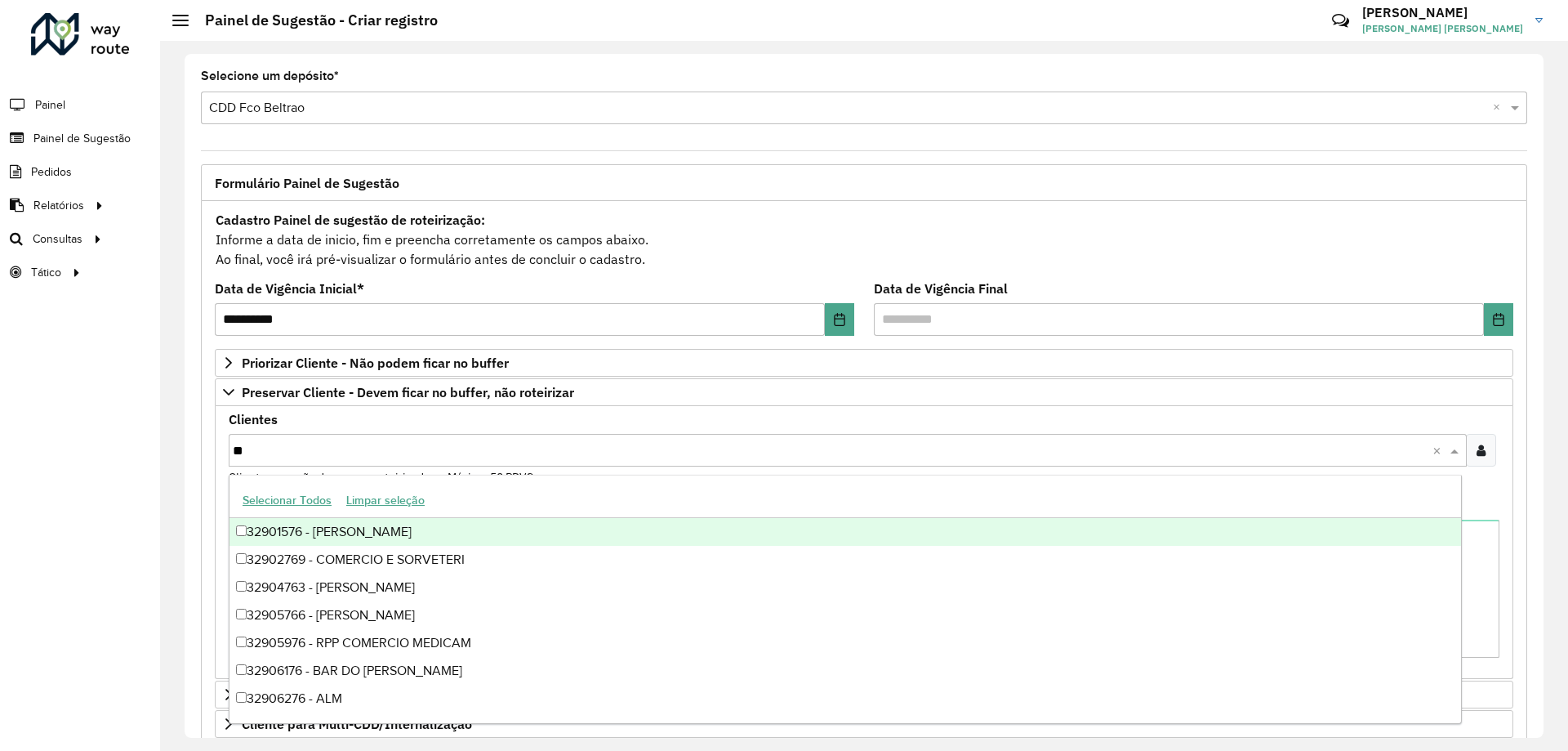
type input "***"
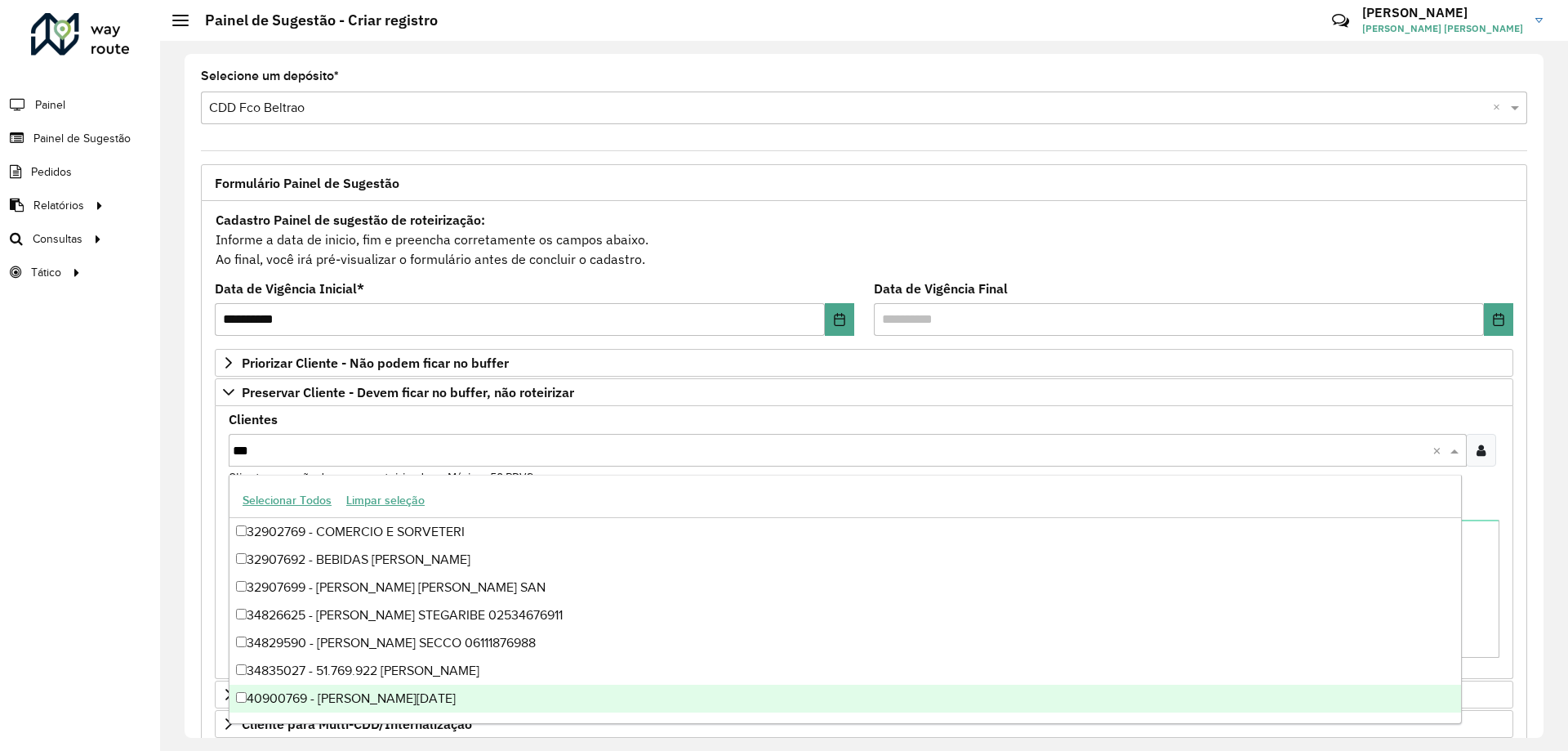
click at [429, 702] on div "40900769 - THEREZINHA LUCIA MAR" at bounding box center [845, 699] width 1232 height 28
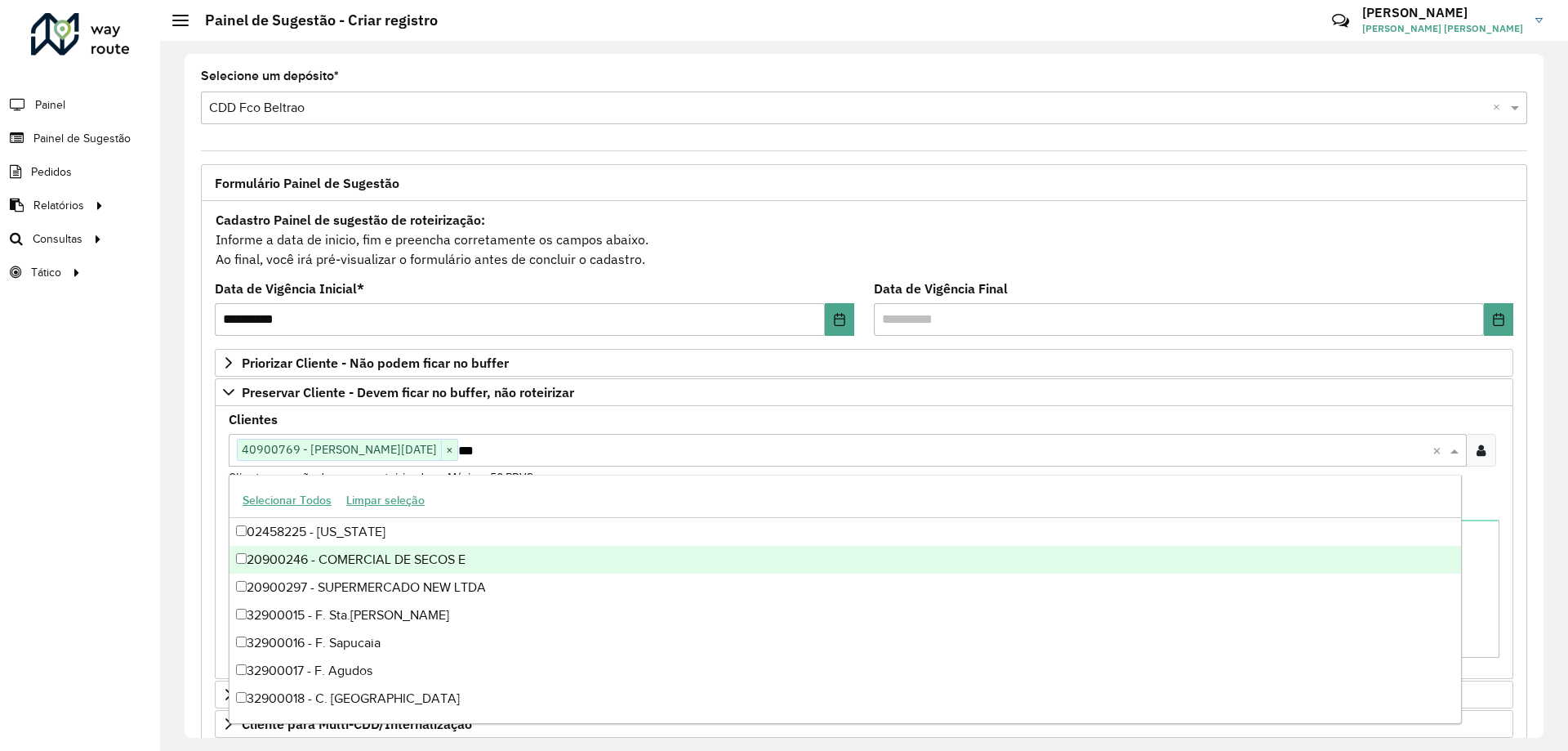
click at [748, 248] on div "Cadastro Painel de sugestão de roteirização: Informe a data de inicio, fim e pr…" at bounding box center [864, 239] width 1298 height 61
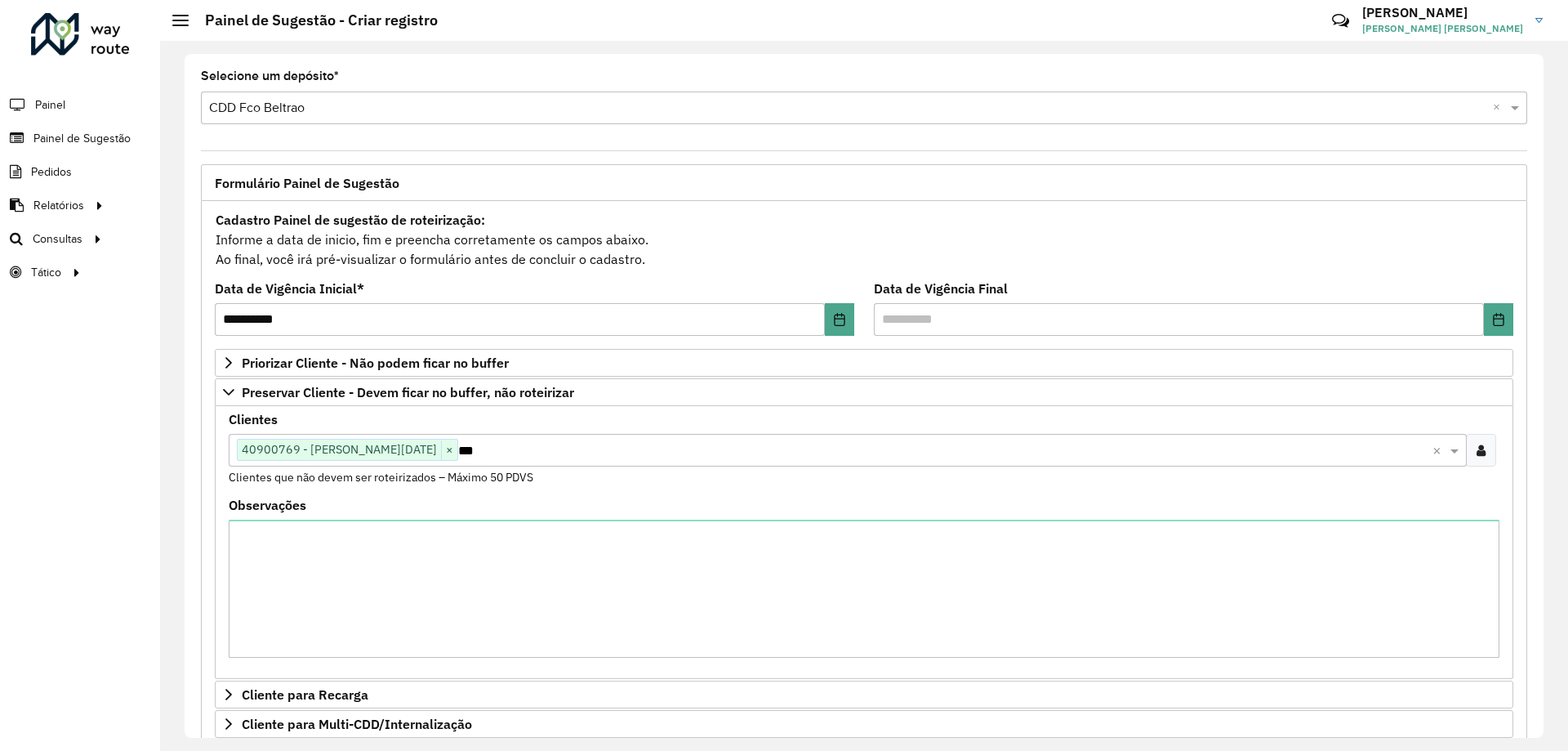
scroll to position [336, 0]
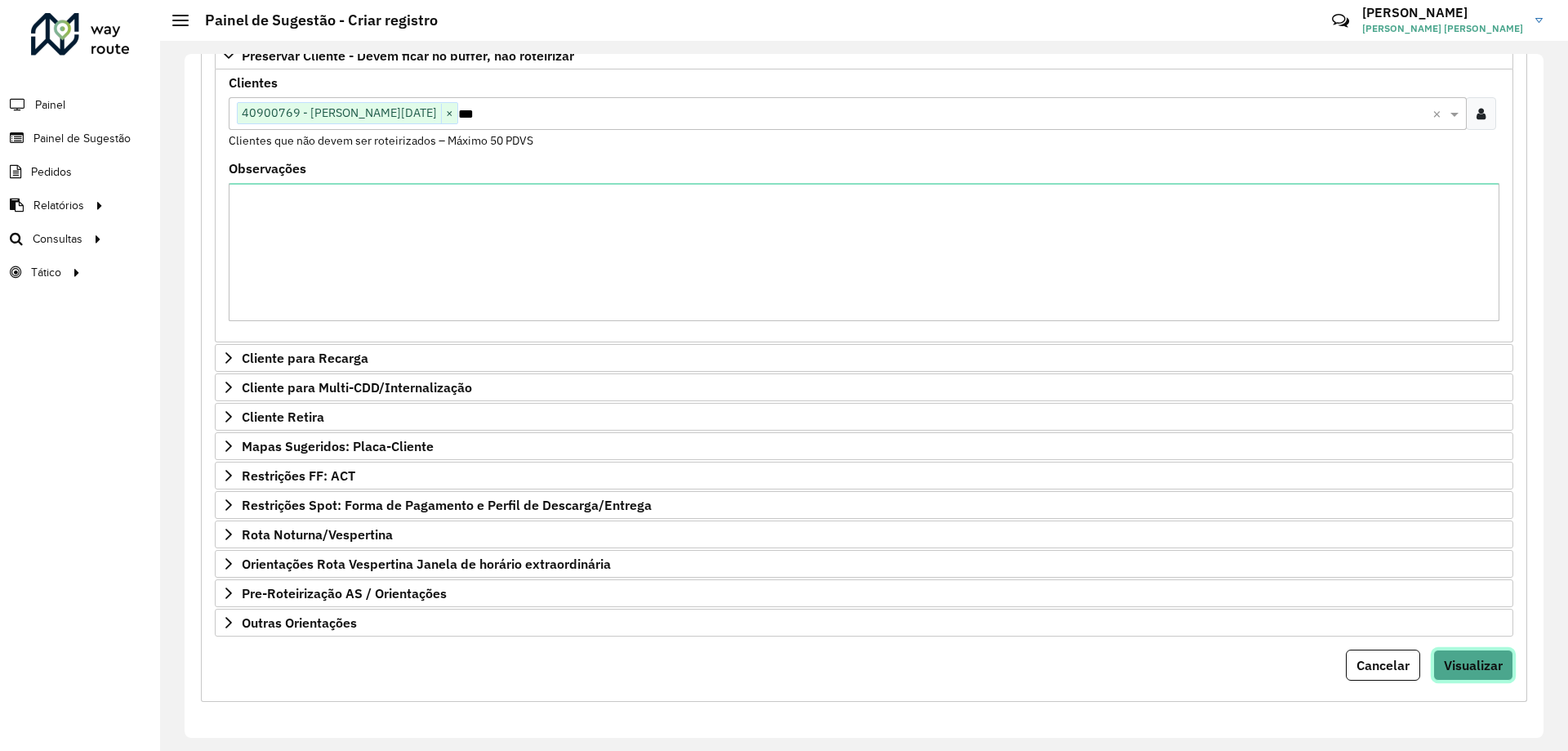
click at [1460, 669] on span "Visualizar" at bounding box center [1474, 665] width 59 height 16
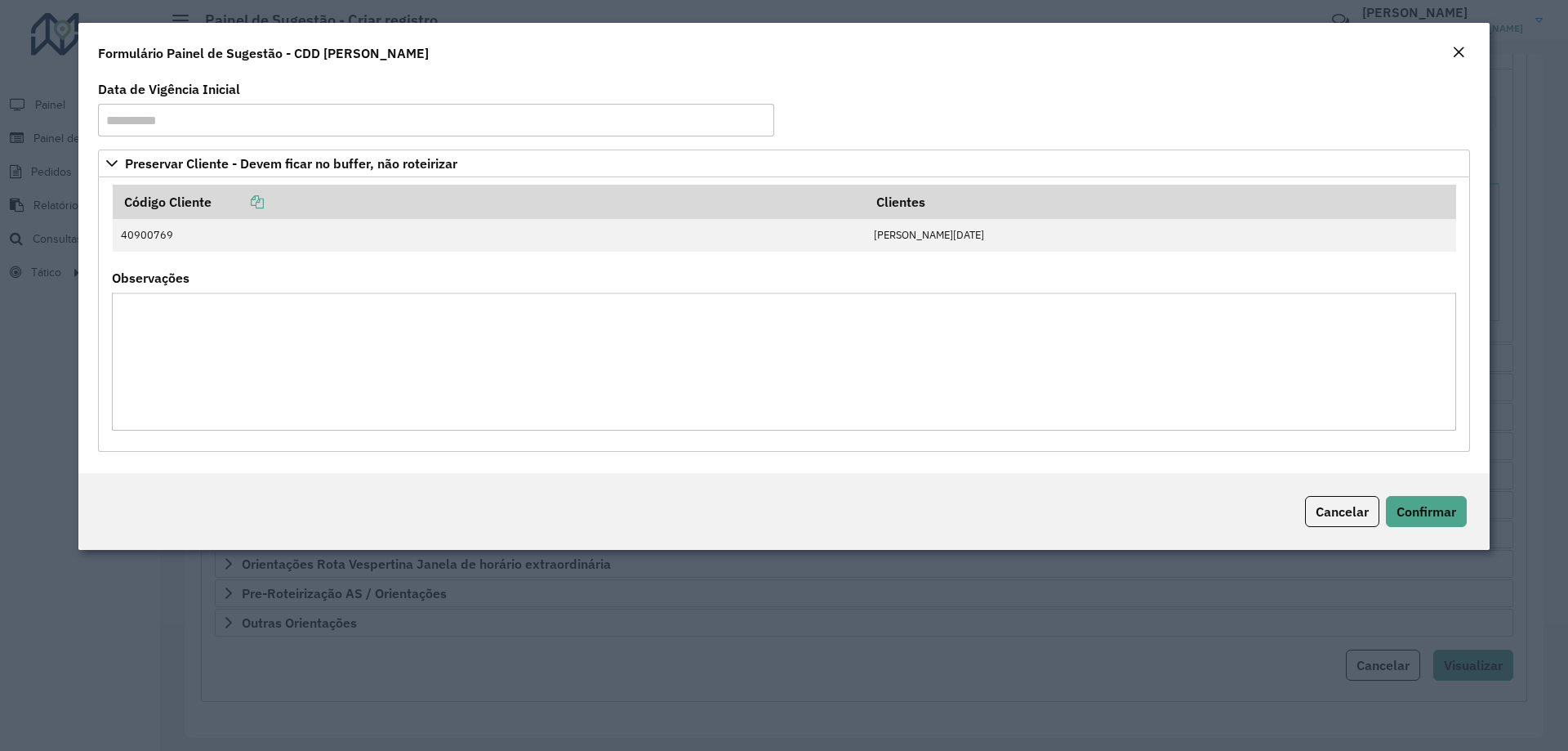
click at [1434, 531] on div "Cancelar Confirmar" at bounding box center [784, 512] width 1411 height 77
click at [1434, 512] on span "Confirmar" at bounding box center [1426, 511] width 60 height 16
